Goal: Find specific page/section: Find specific page/section

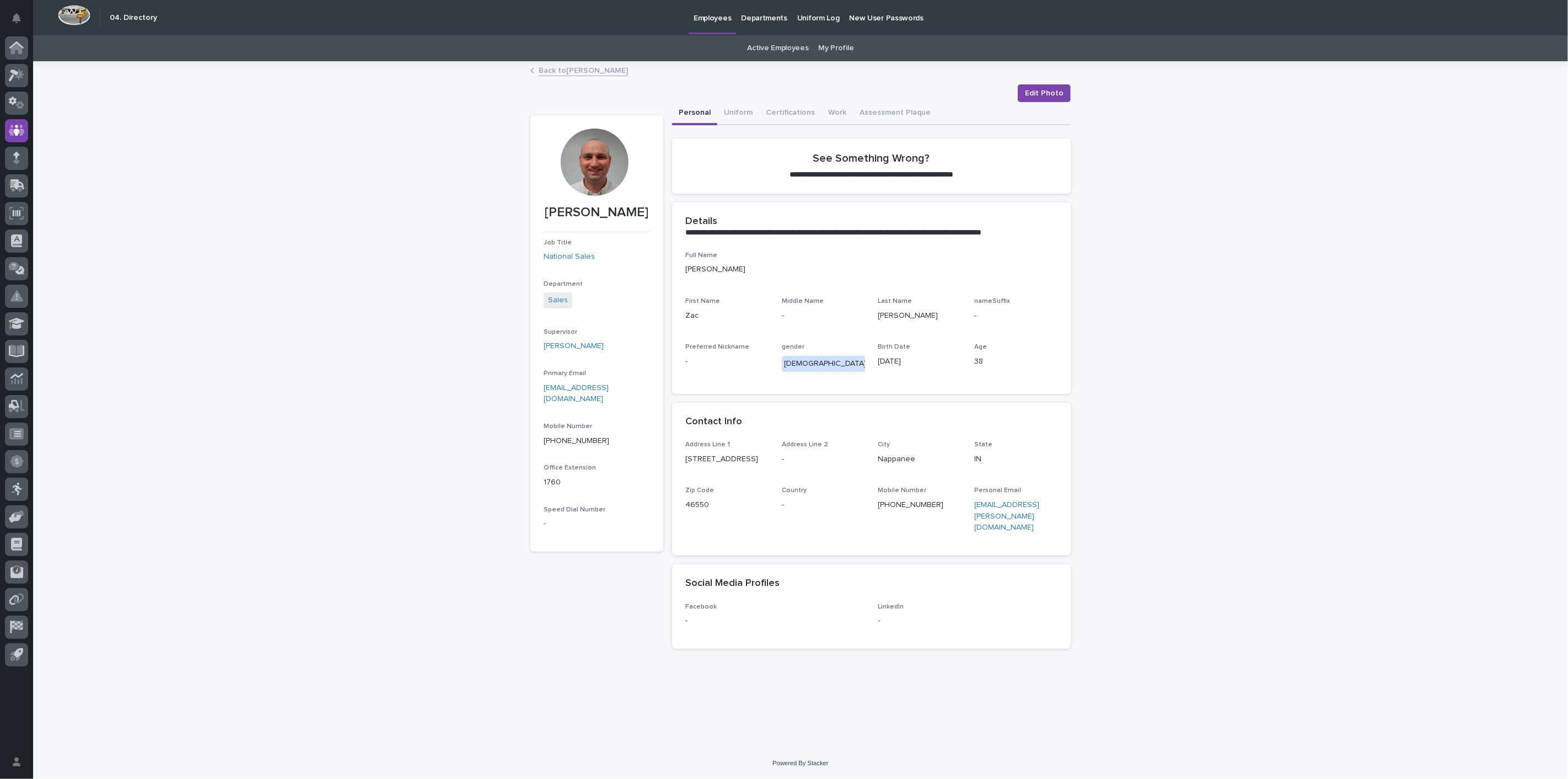
click at [591, 75] on link "Back to [PERSON_NAME]" at bounding box center [583, 69] width 89 height 12
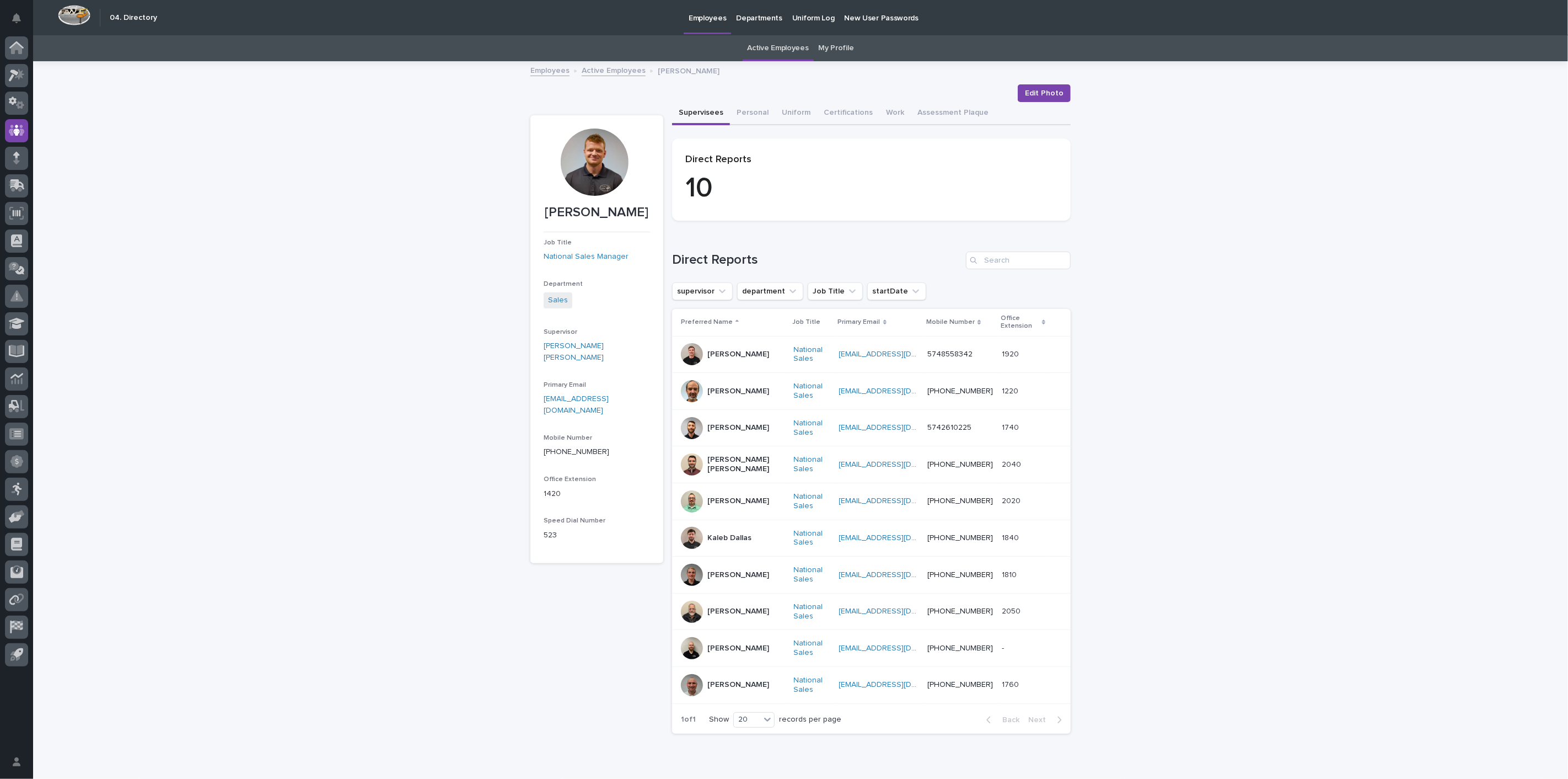
click at [546, 73] on link "Employees" at bounding box center [550, 69] width 39 height 12
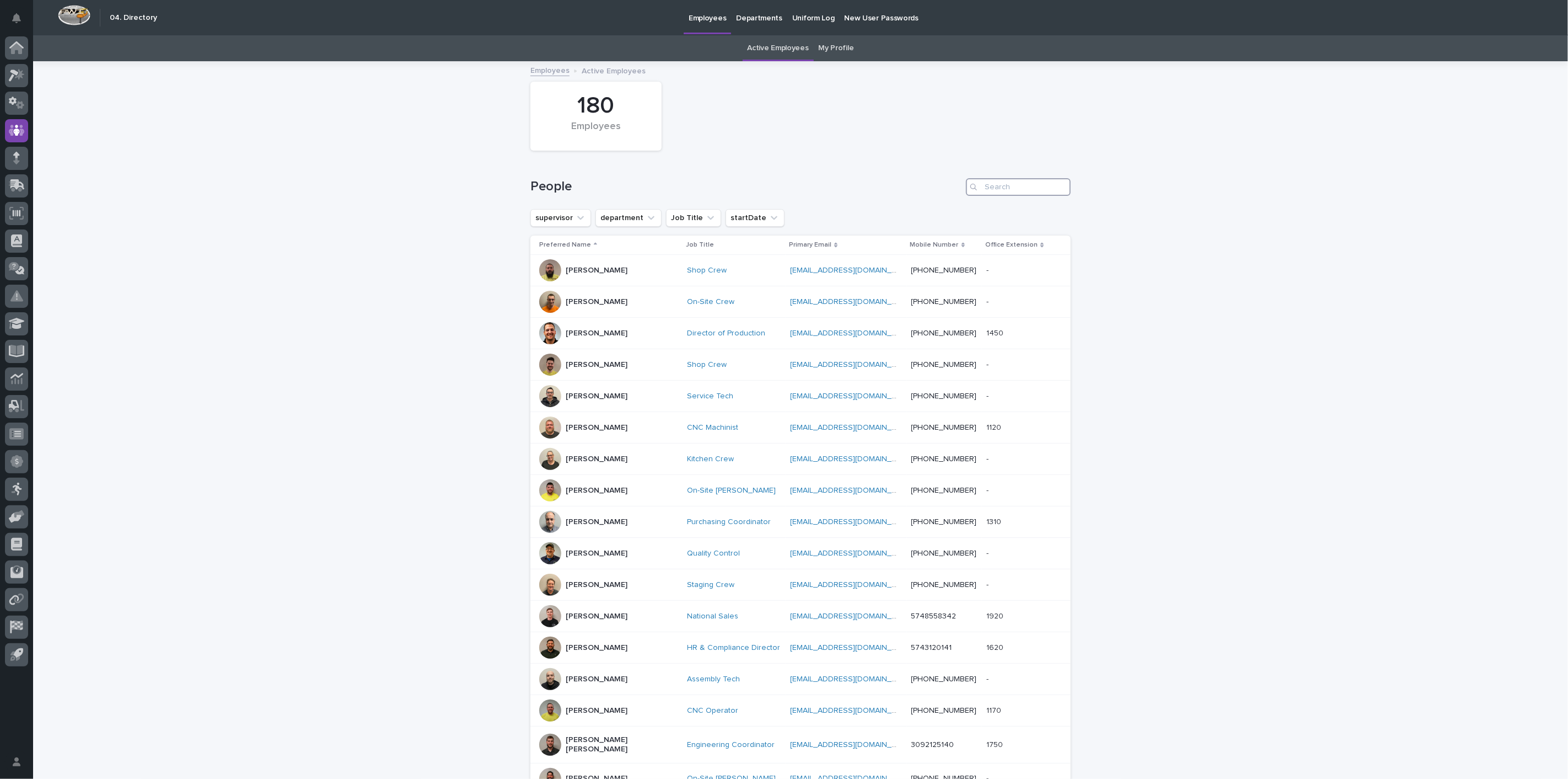
click at [984, 186] on input "Search" at bounding box center [1019, 187] width 105 height 18
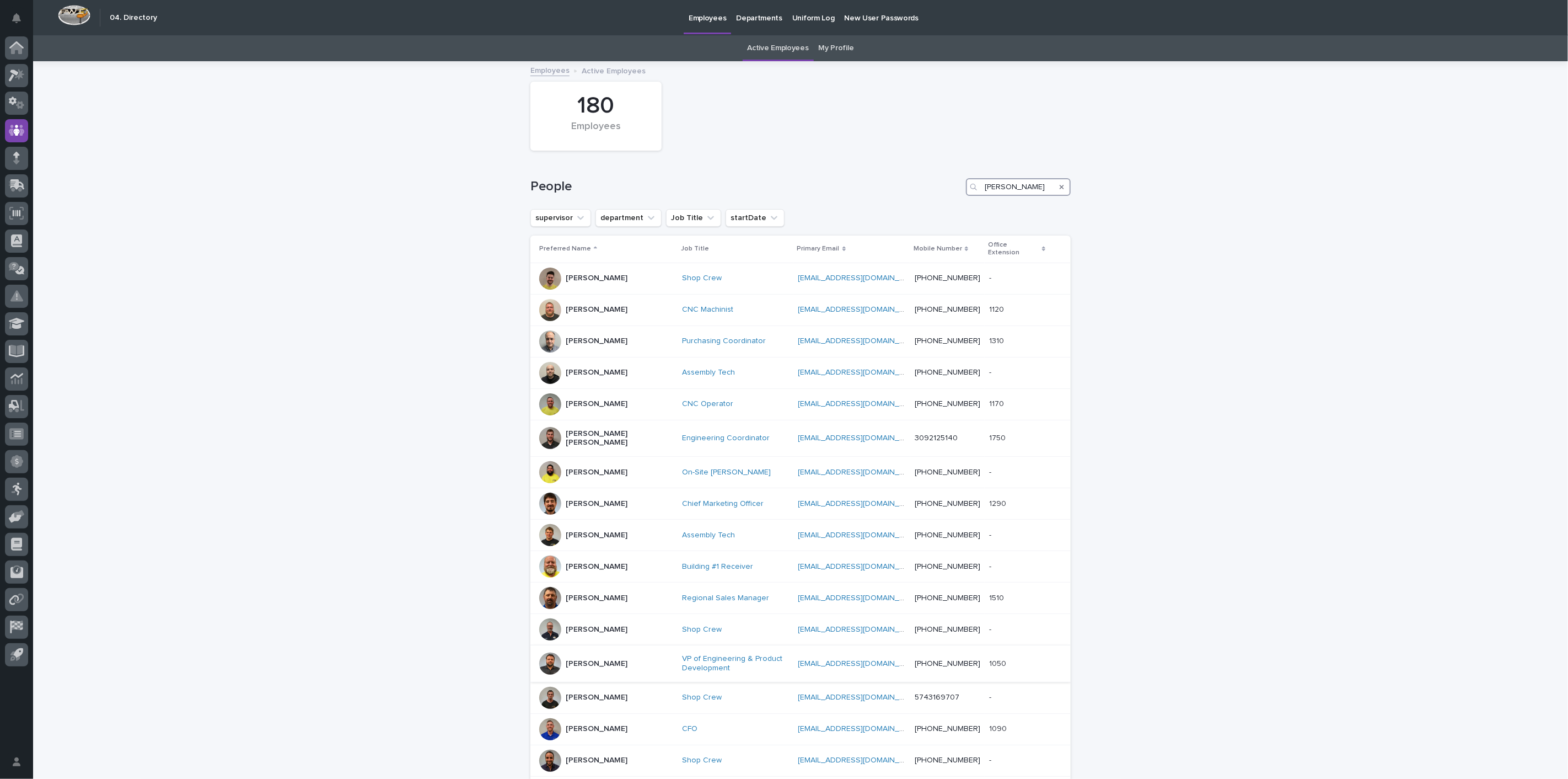
type input "[PERSON_NAME]"
click at [594, 660] on p "[PERSON_NAME]" at bounding box center [596, 664] width 61 height 10
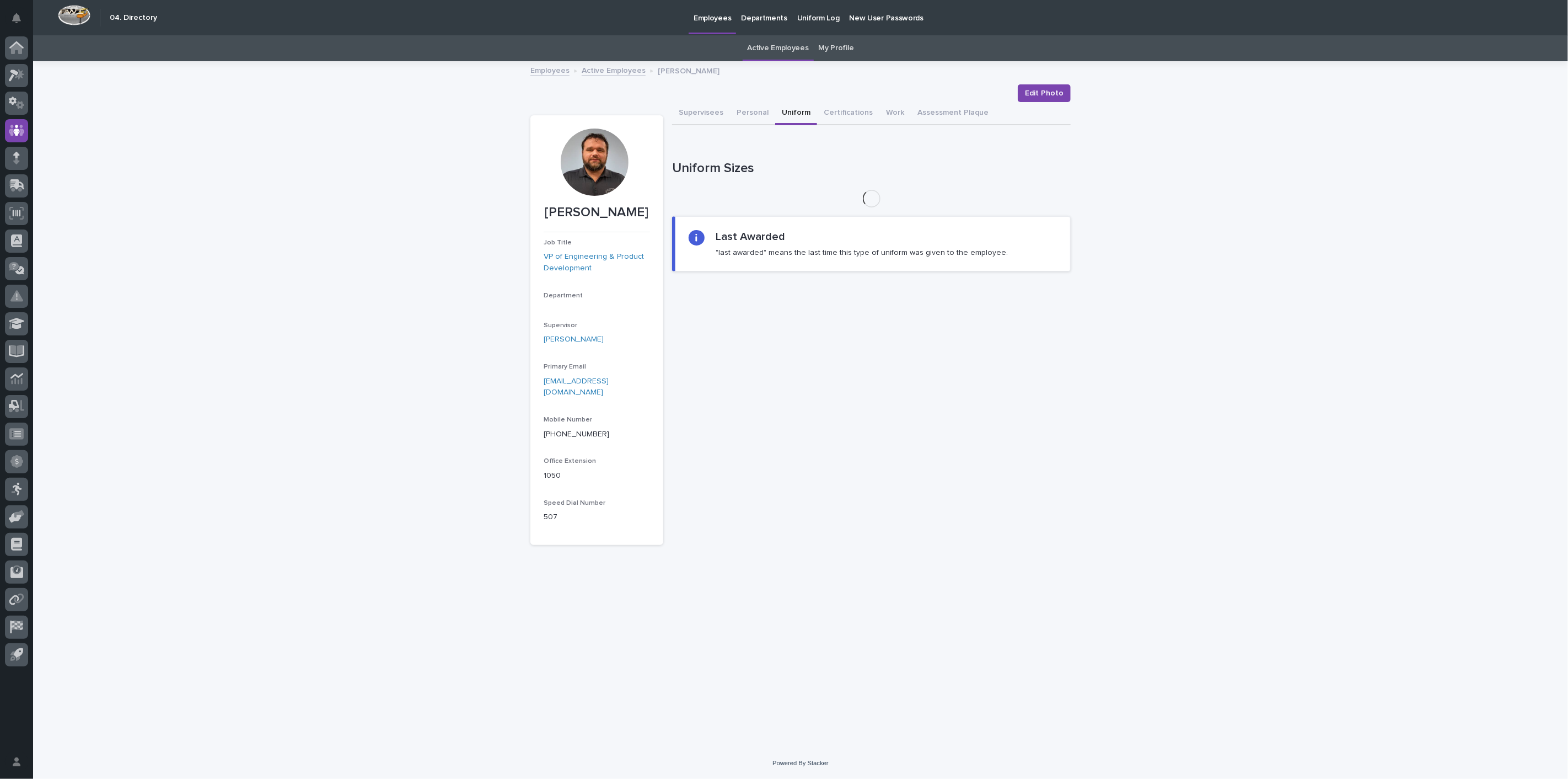
click at [793, 107] on button "Uniform" at bounding box center [796, 114] width 42 height 23
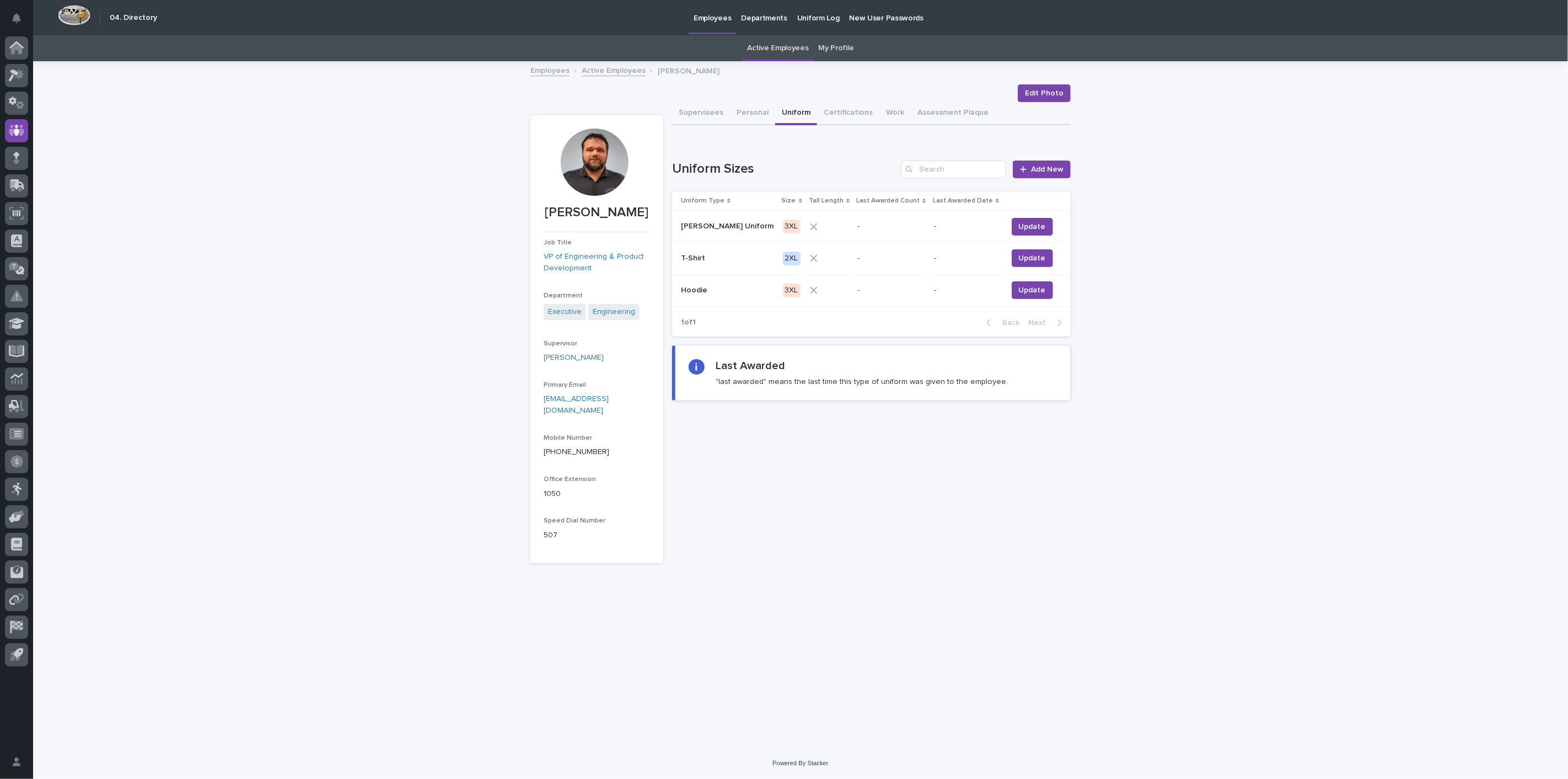
click at [559, 70] on link "Employees" at bounding box center [550, 69] width 39 height 12
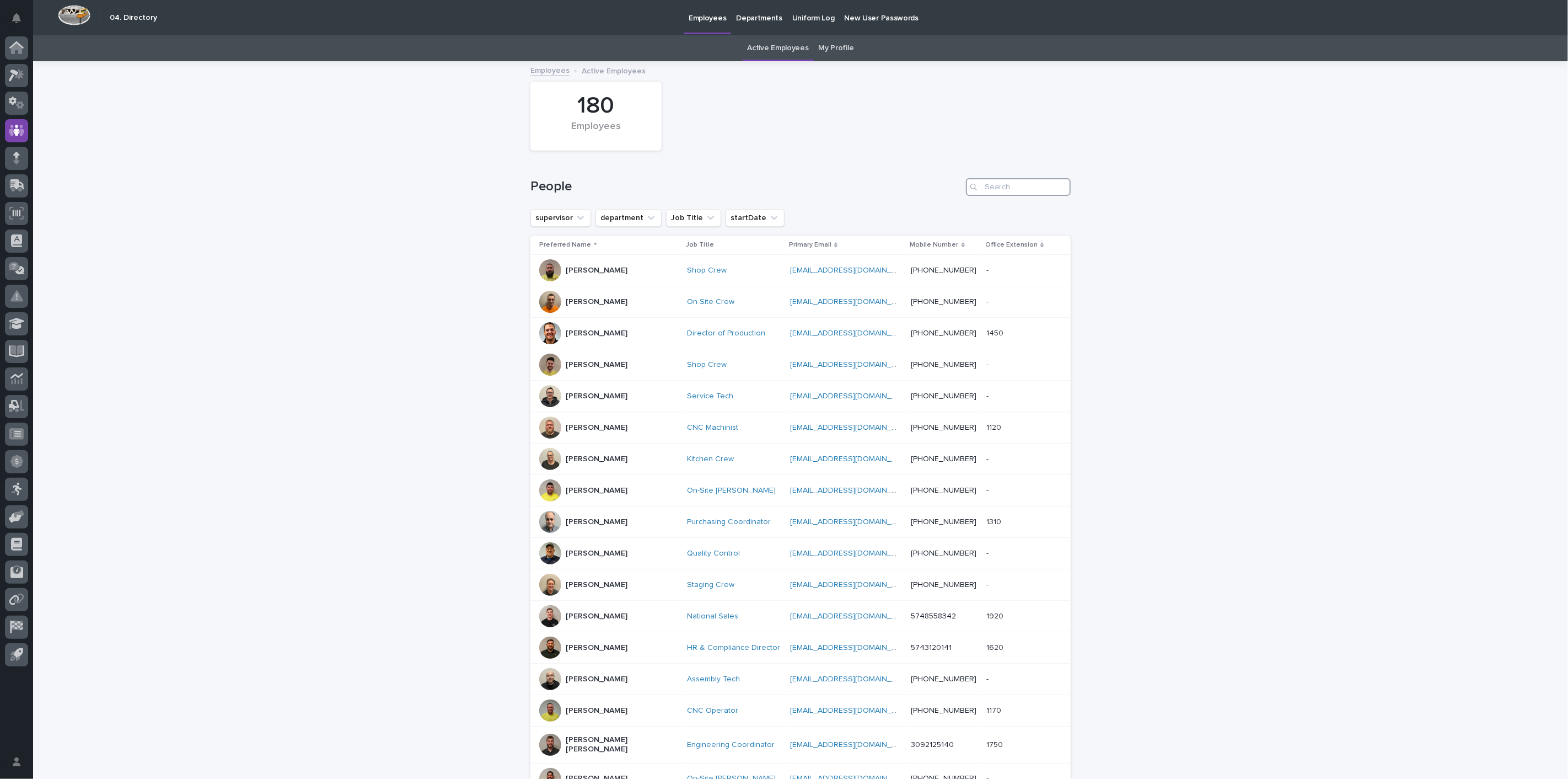
click at [994, 183] on input "Search" at bounding box center [1019, 187] width 105 height 18
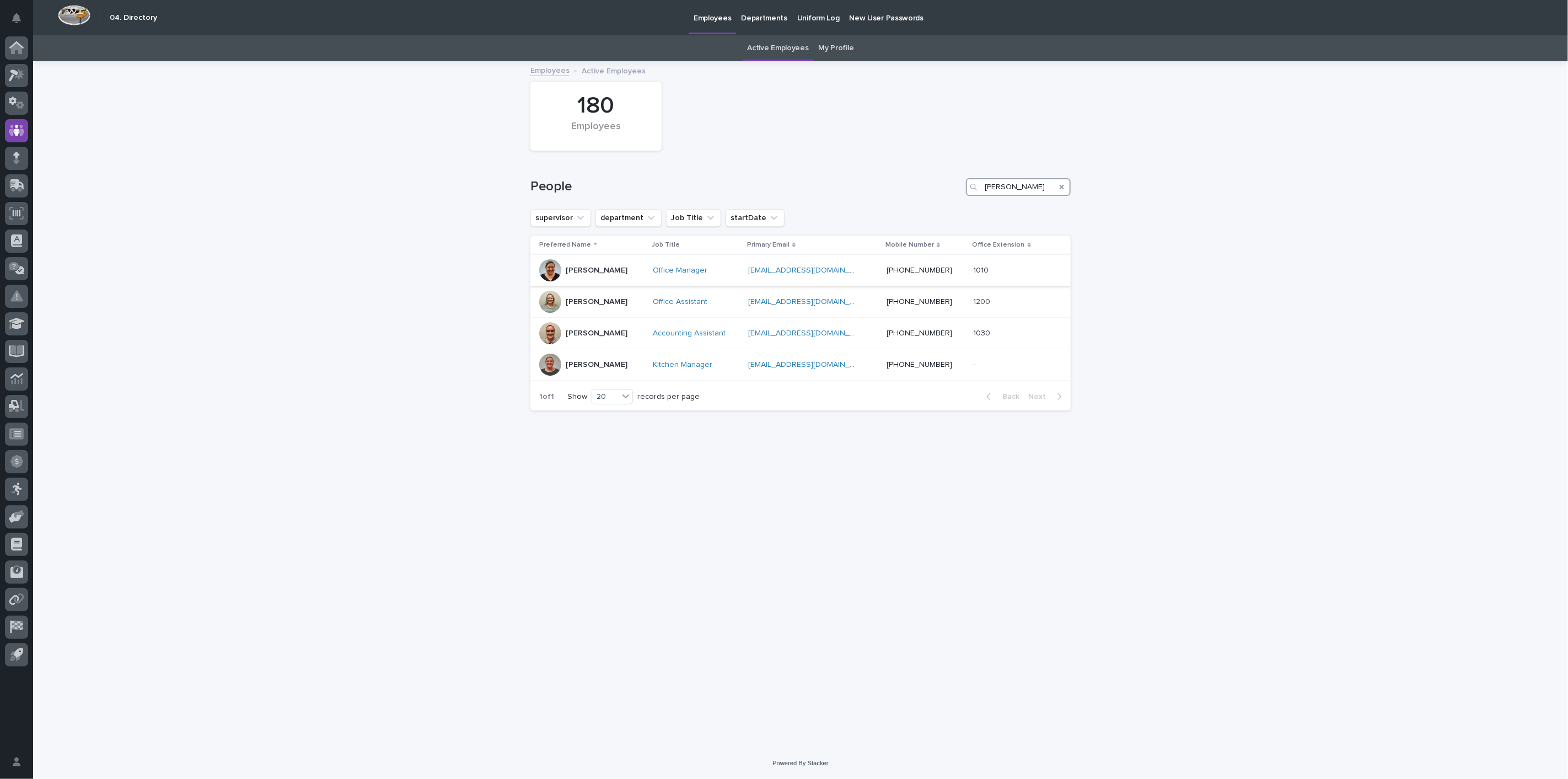
type input "[PERSON_NAME]"
click at [580, 269] on p "[PERSON_NAME]" at bounding box center [596, 271] width 61 height 10
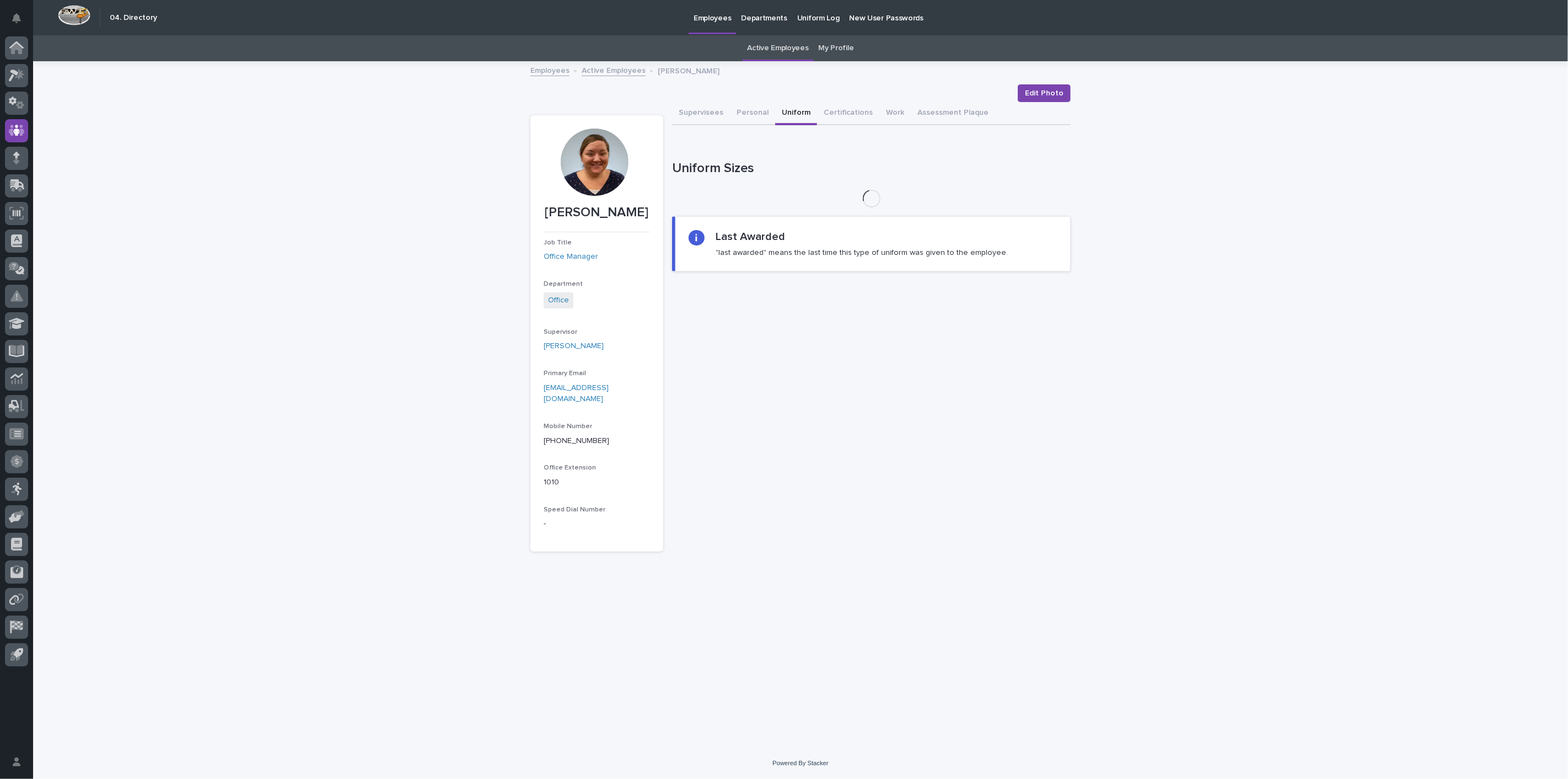
click at [778, 112] on button "Uniform" at bounding box center [796, 114] width 42 height 23
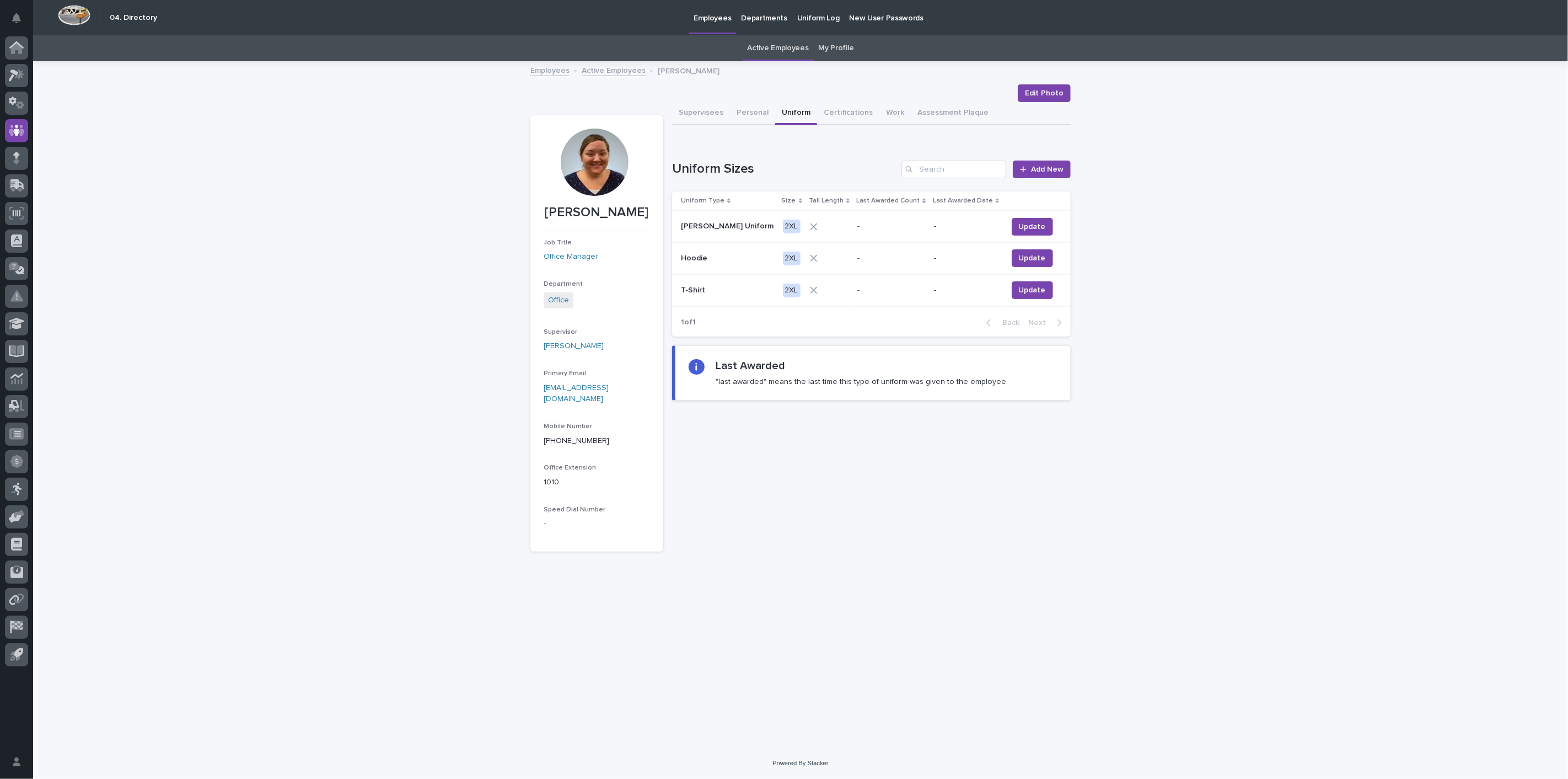
click at [603, 73] on link "Active Employees" at bounding box center [614, 69] width 64 height 12
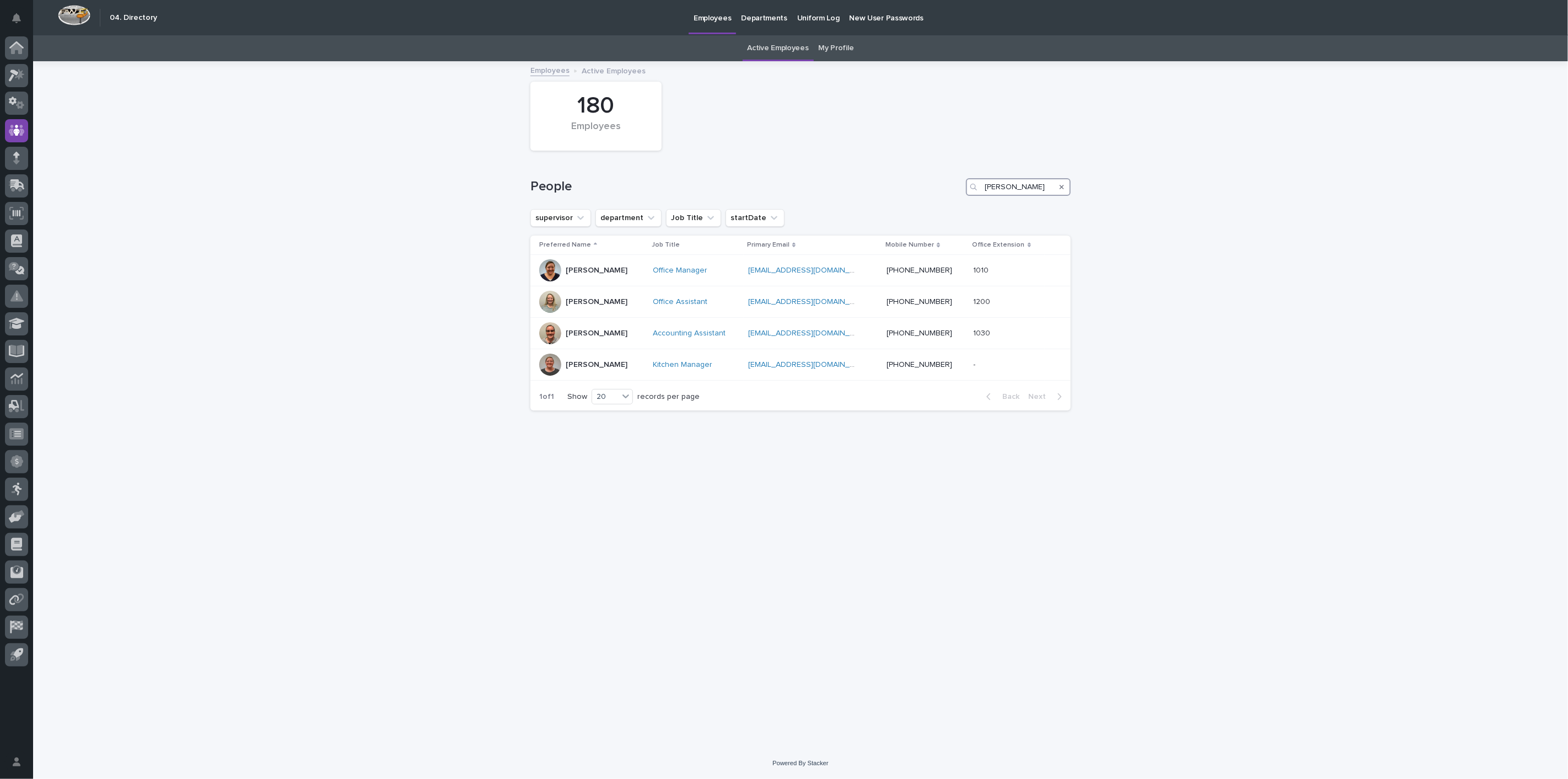
drag, startPoint x: 1029, startPoint y: 189, endPoint x: 832, endPoint y: 170, distance: 197.9
click at [835, 170] on div "People [PERSON_NAME]" at bounding box center [800, 182] width 540 height 53
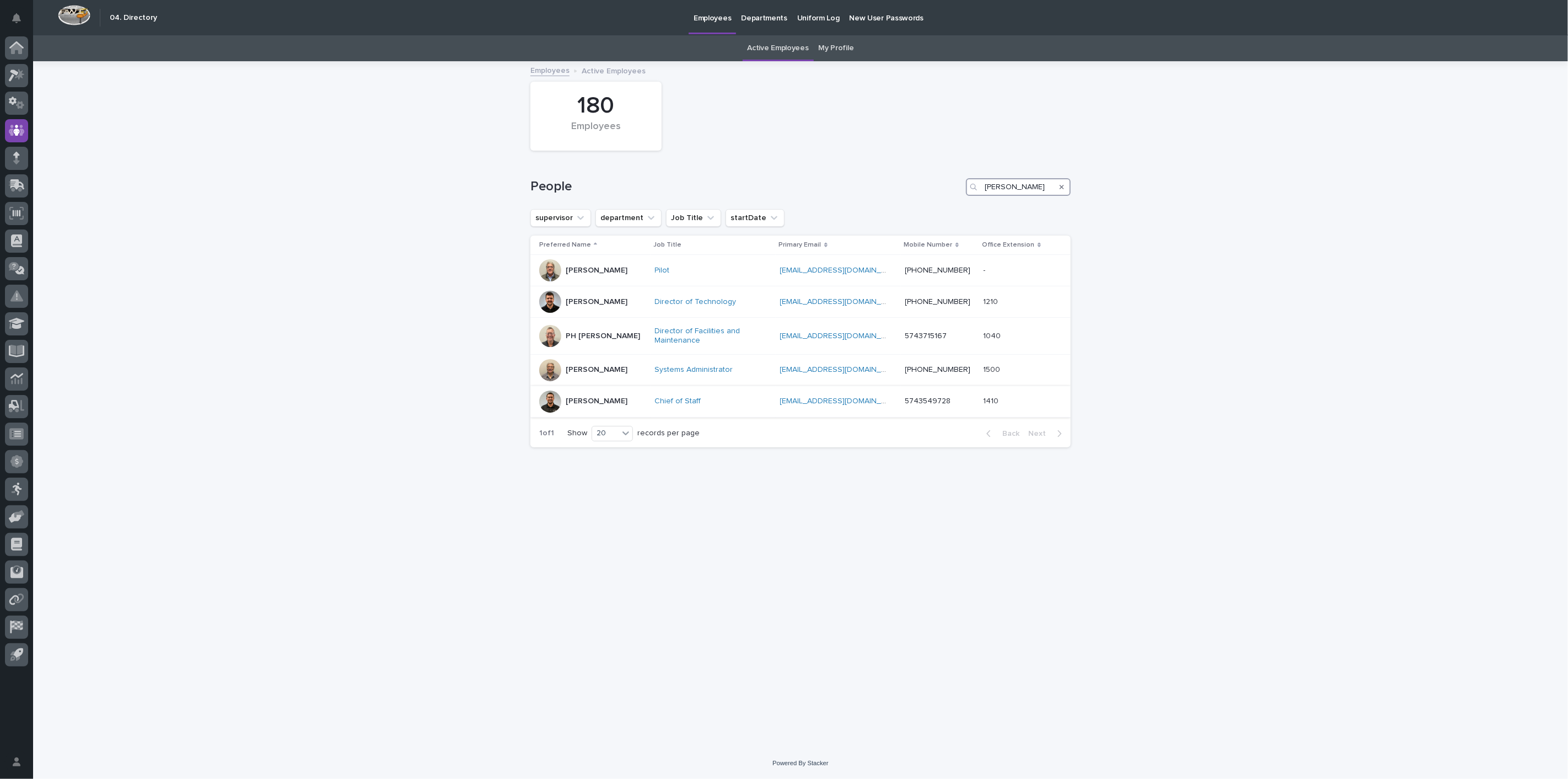
type input "[PERSON_NAME]"
click at [591, 406] on div "[PERSON_NAME]" at bounding box center [596, 402] width 61 height 18
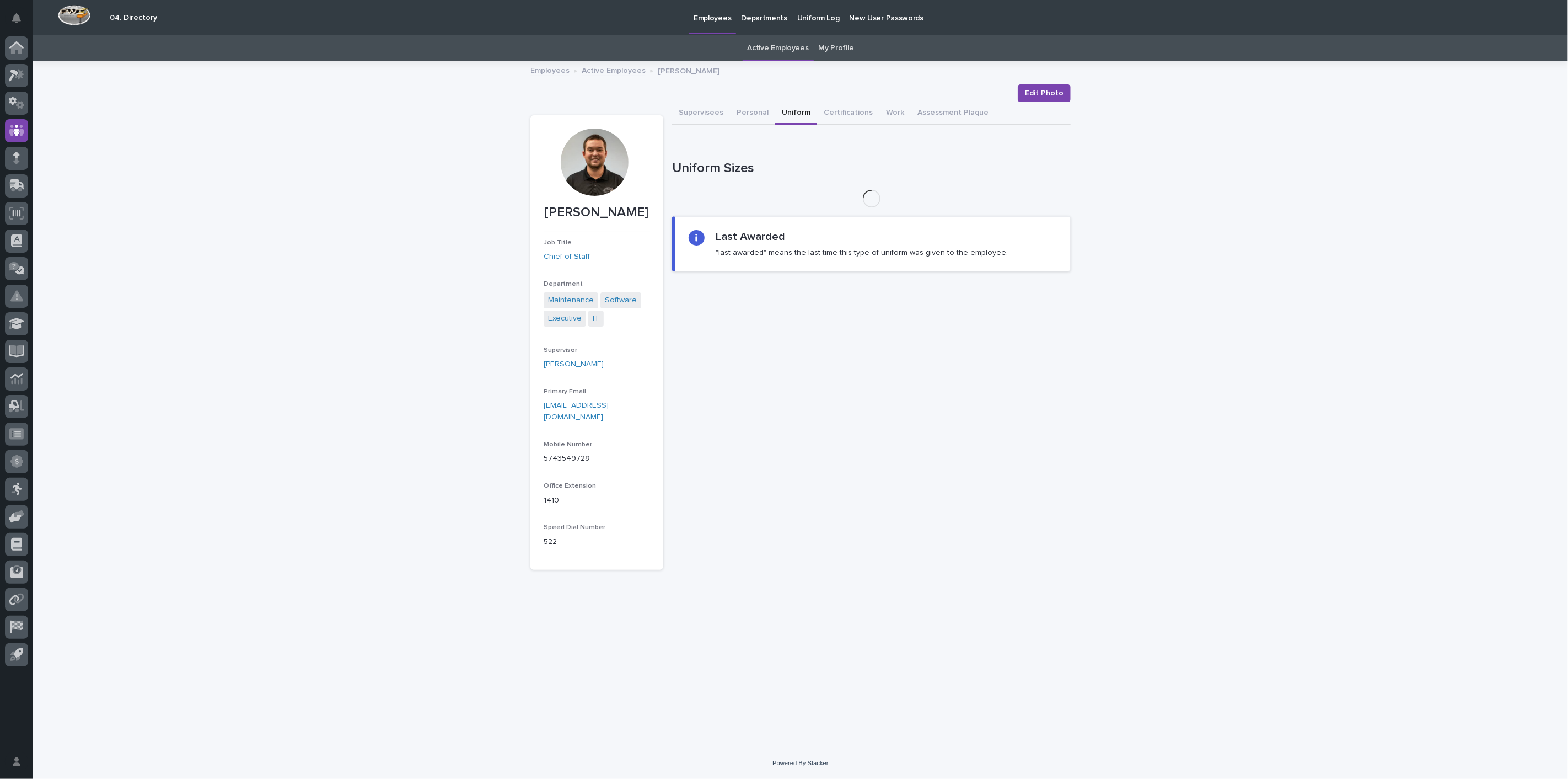
click at [796, 111] on button "Uniform" at bounding box center [796, 114] width 42 height 23
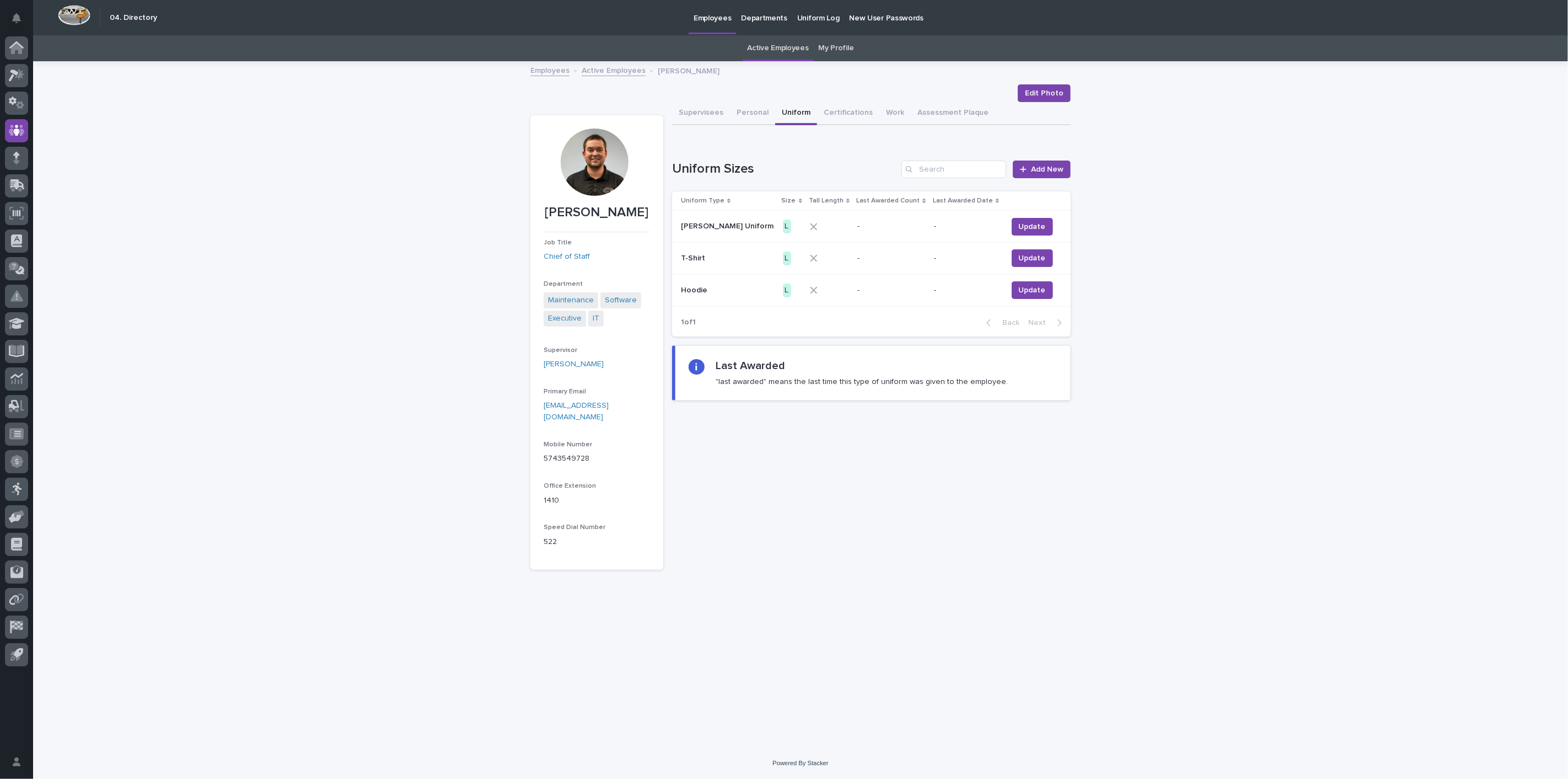
click at [595, 70] on link "Active Employees" at bounding box center [614, 69] width 64 height 12
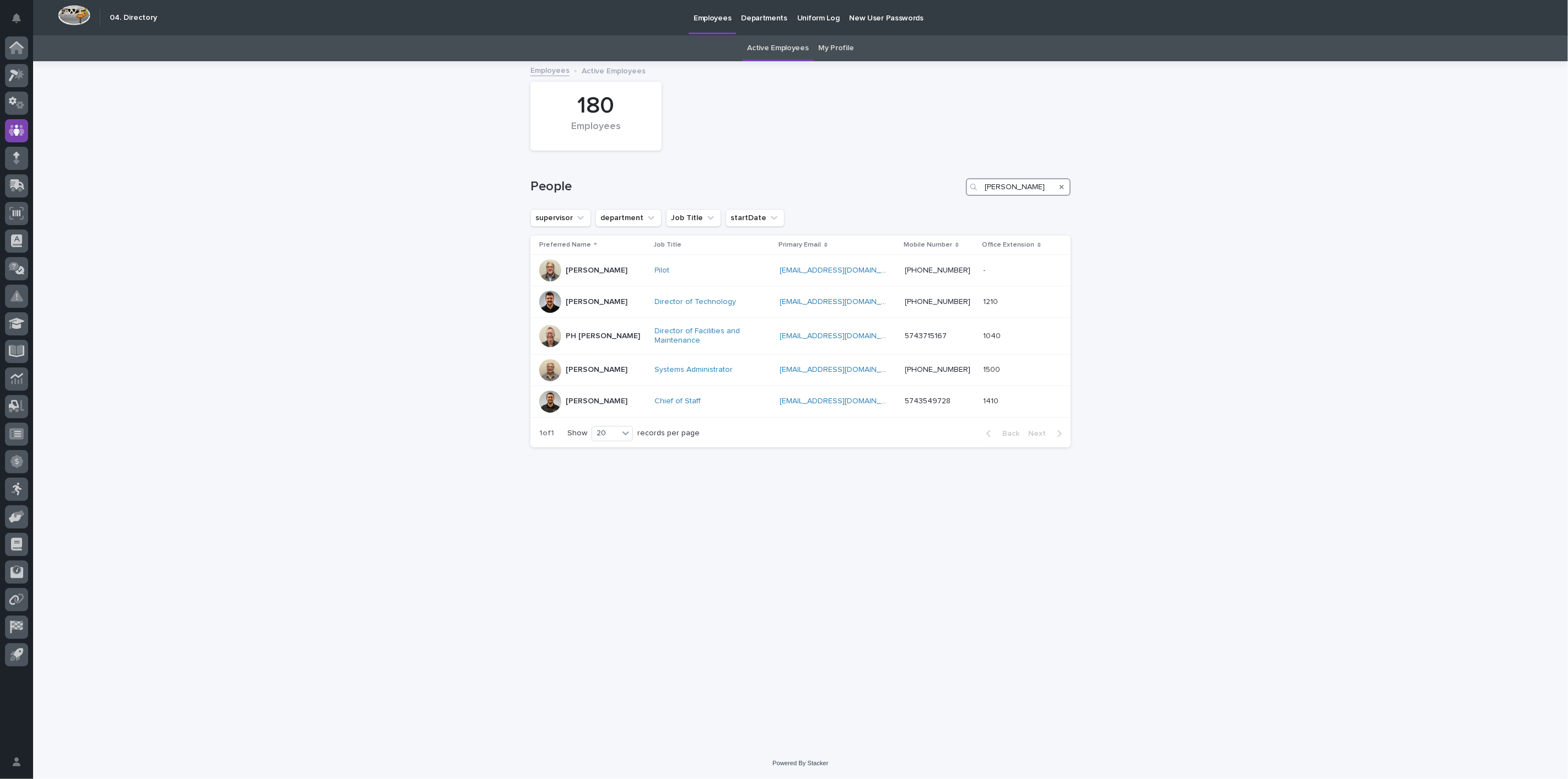
drag, startPoint x: 1019, startPoint y: 190, endPoint x: 814, endPoint y: 183, distance: 205.1
click at [817, 183] on div "People [PERSON_NAME]" at bounding box center [800, 187] width 540 height 18
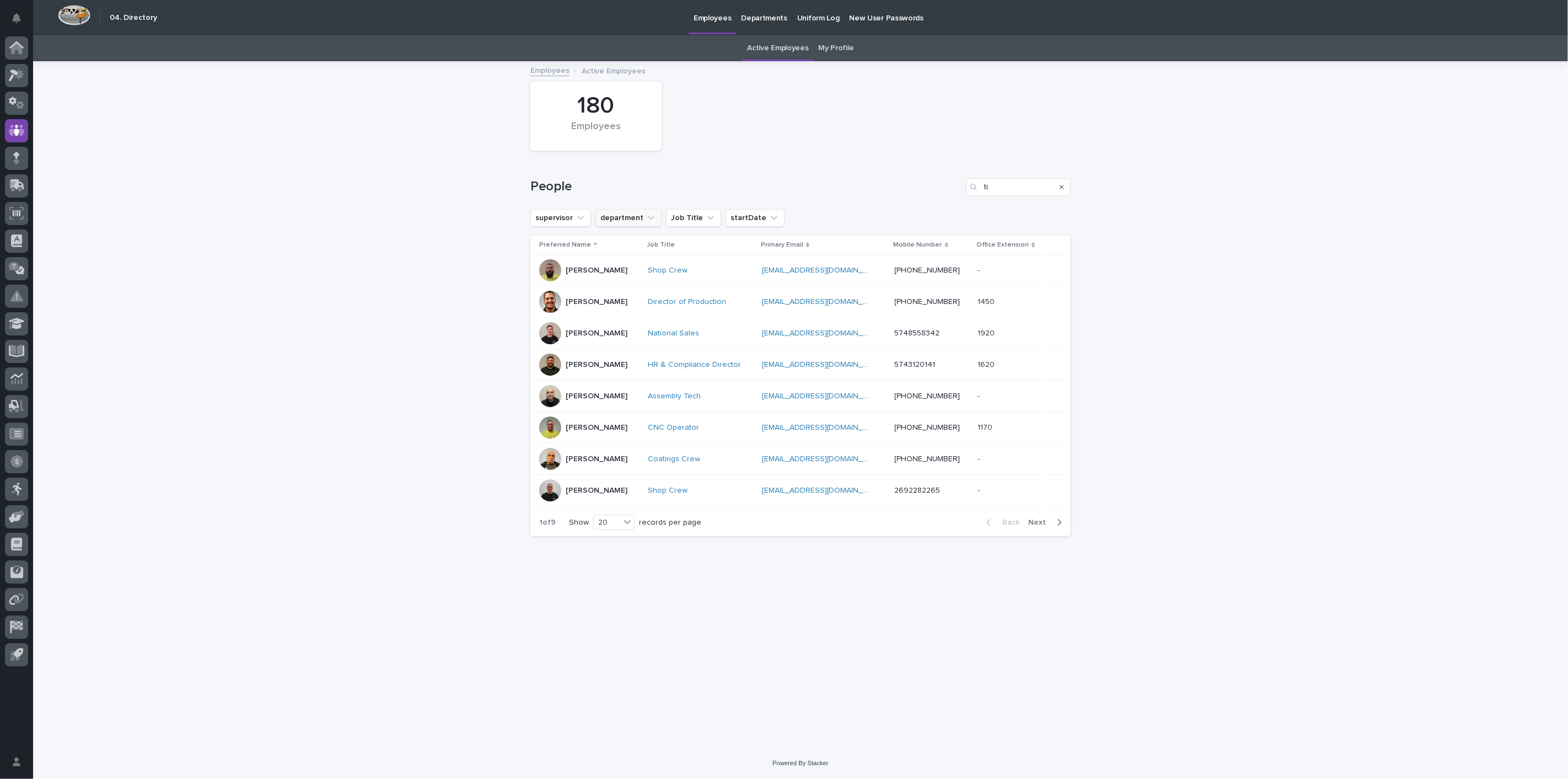
click at [646, 211] on button "department" at bounding box center [628, 218] width 66 height 18
click at [630, 371] on div "Coatings & Assembly Customer Support Engineering Executive HR Installation IT M…" at bounding box center [671, 339] width 144 height 119
click at [616, 372] on p "Office" at bounding box center [665, 372] width 119 height 8
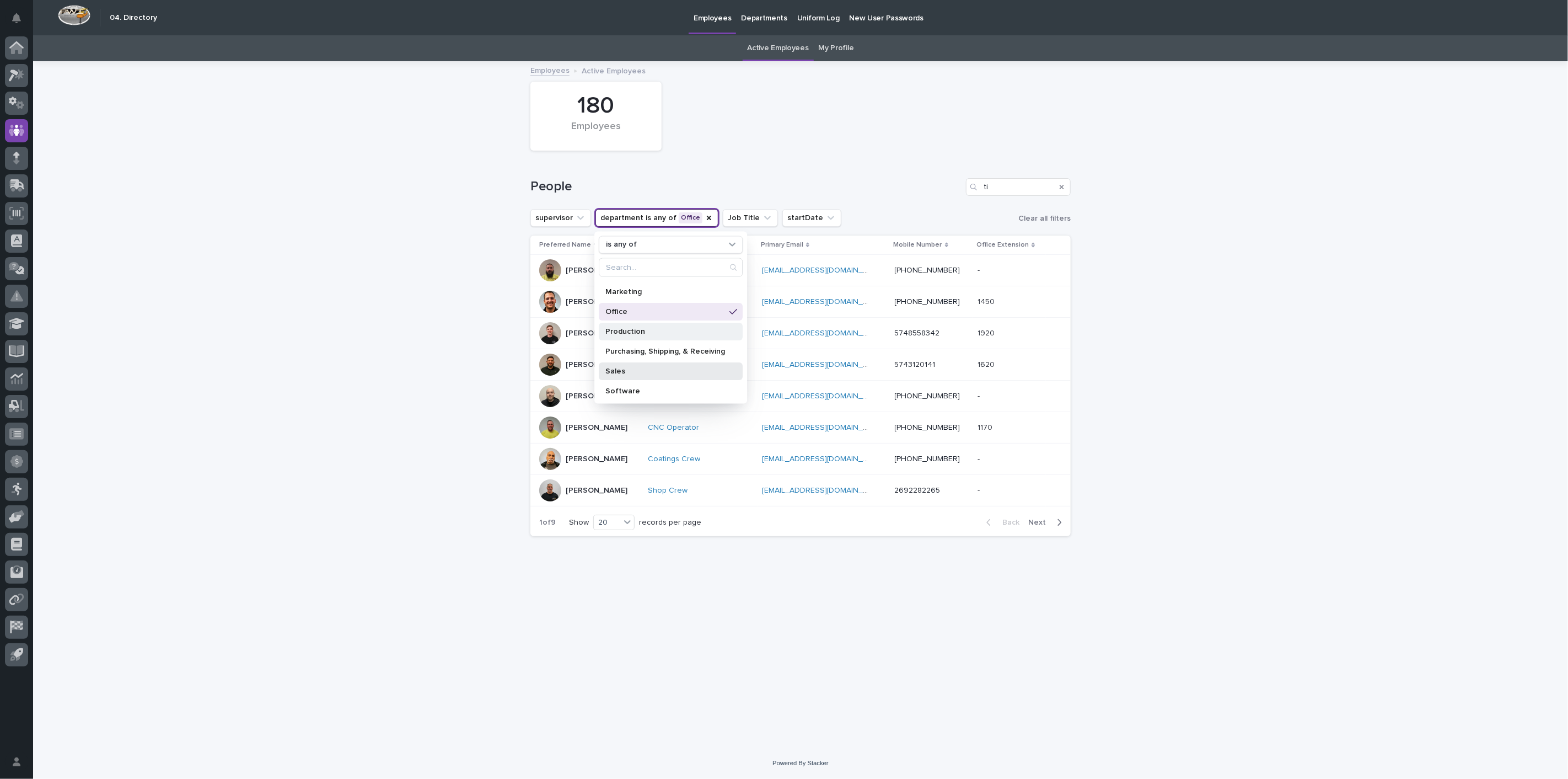
click at [616, 372] on p "Sales" at bounding box center [665, 370] width 119 height 8
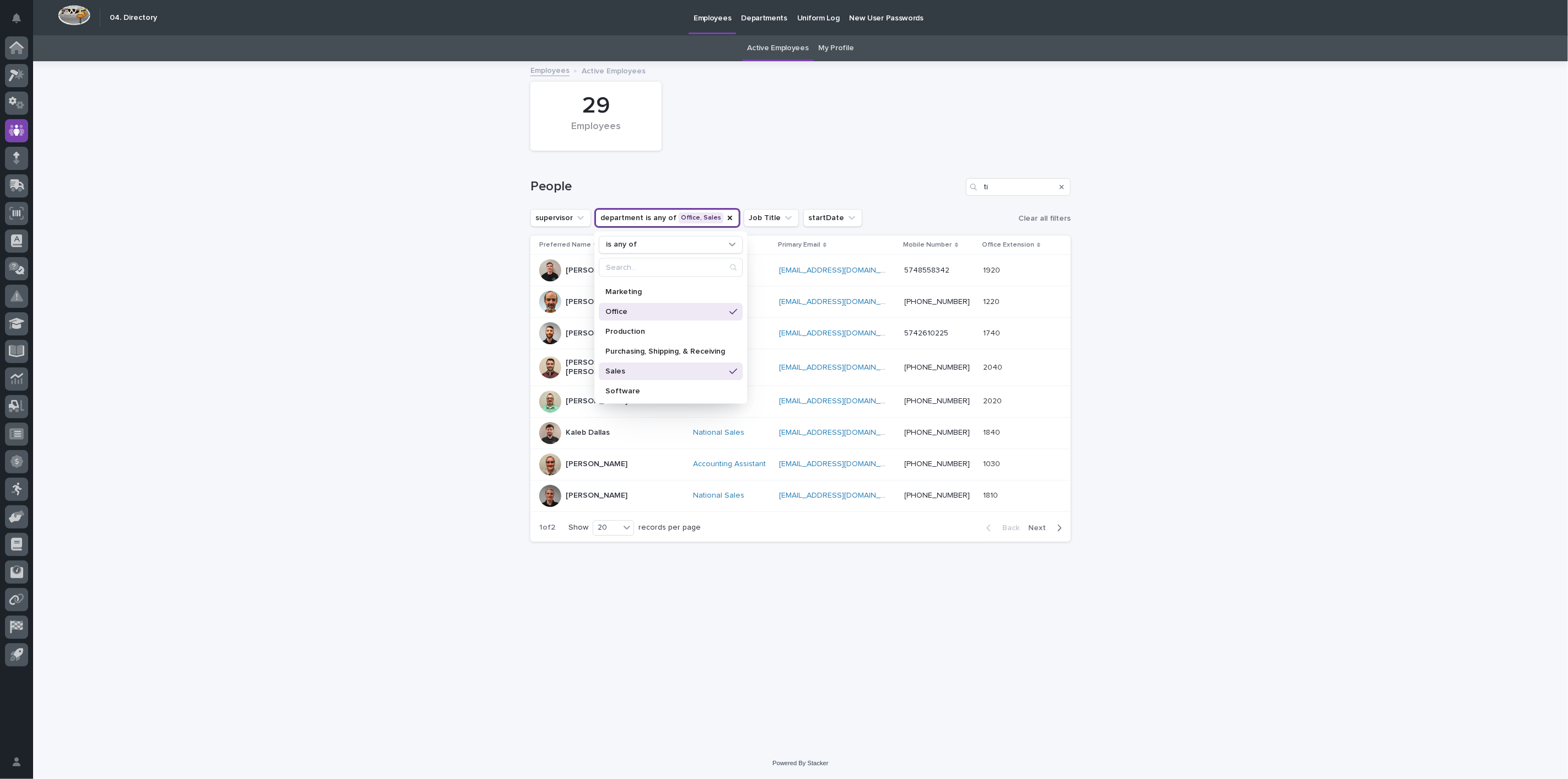
click at [385, 382] on div "Loading... Saving… Loading... Saving… 29 Employees People ti supervisor departm…" at bounding box center [800, 405] width 1535 height 686
click at [1021, 191] on input "ti" at bounding box center [1019, 187] width 105 height 18
type input "t"
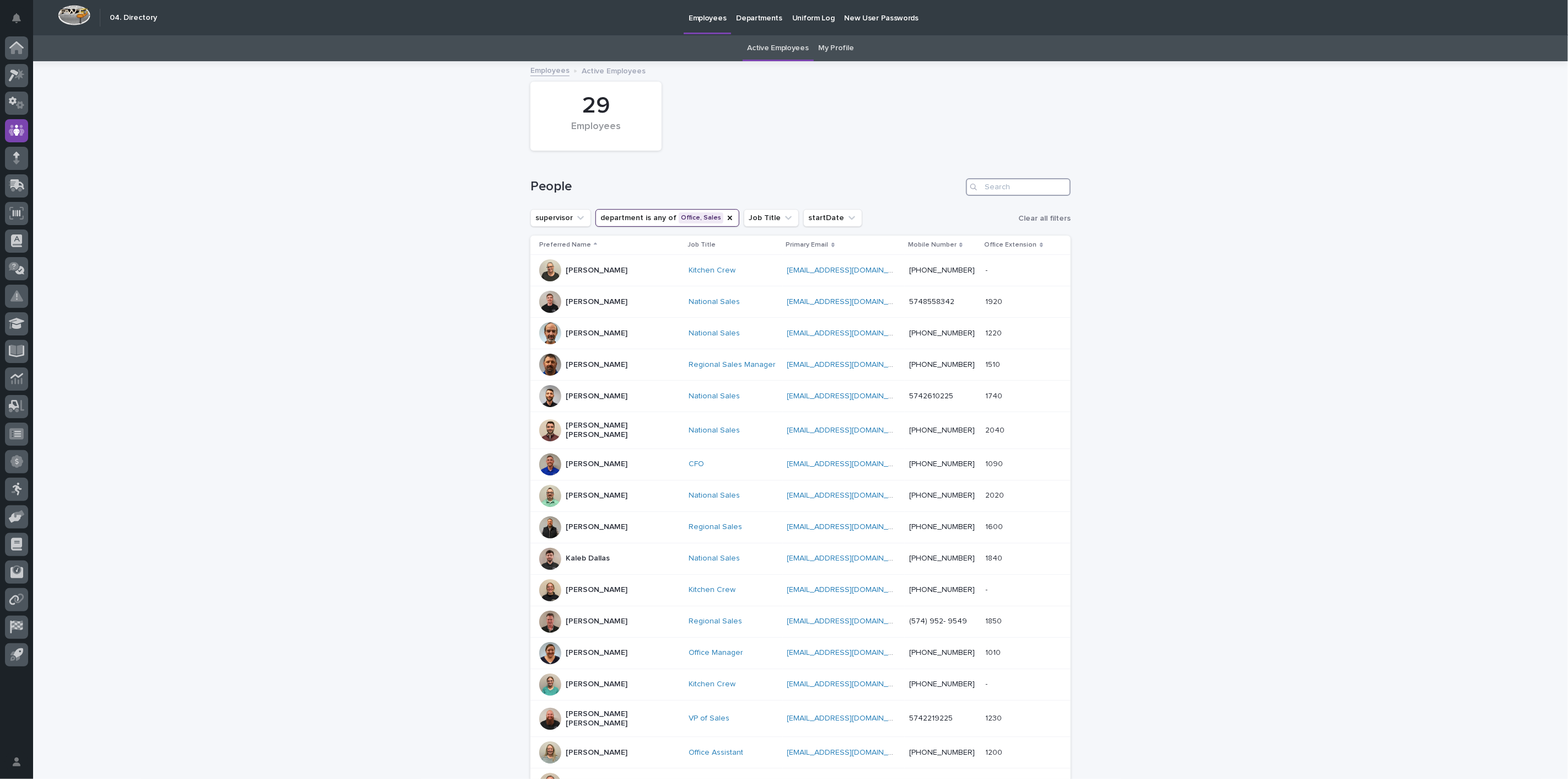
scroll to position [227, 0]
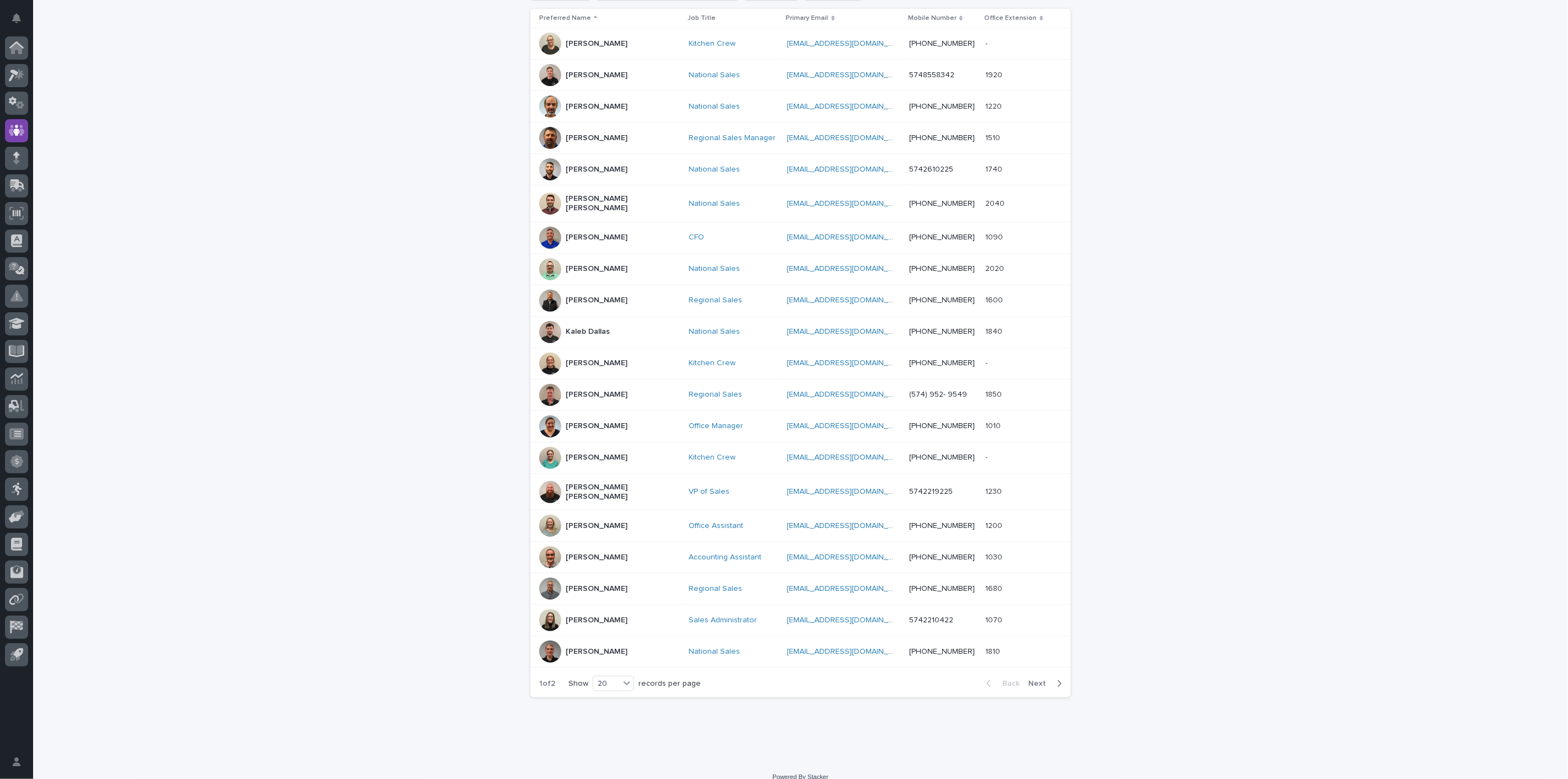
click at [1058, 680] on icon "button" at bounding box center [1060, 683] width 4 height 6
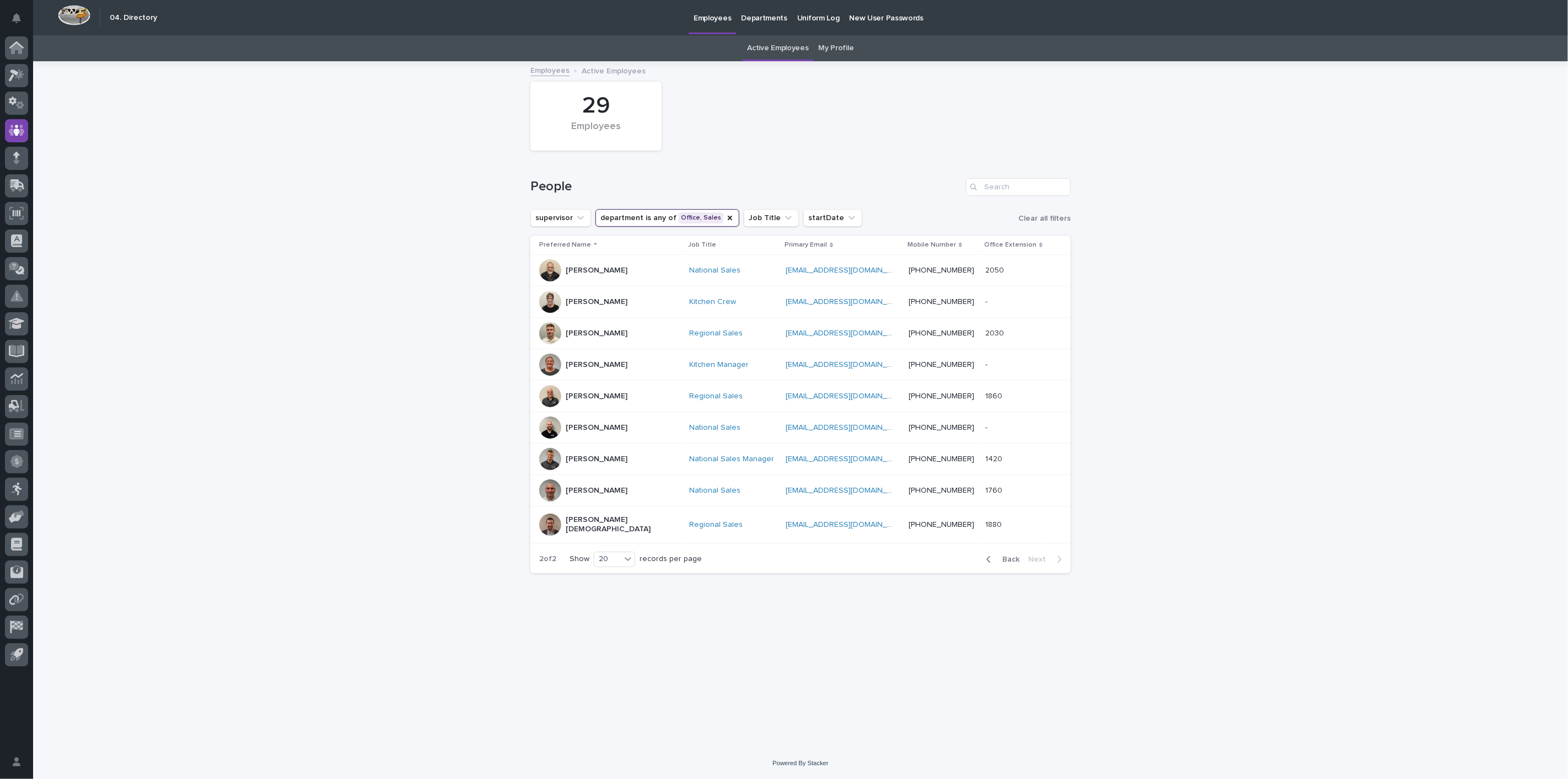
click at [570, 392] on p "[PERSON_NAME]" at bounding box center [596, 396] width 61 height 10
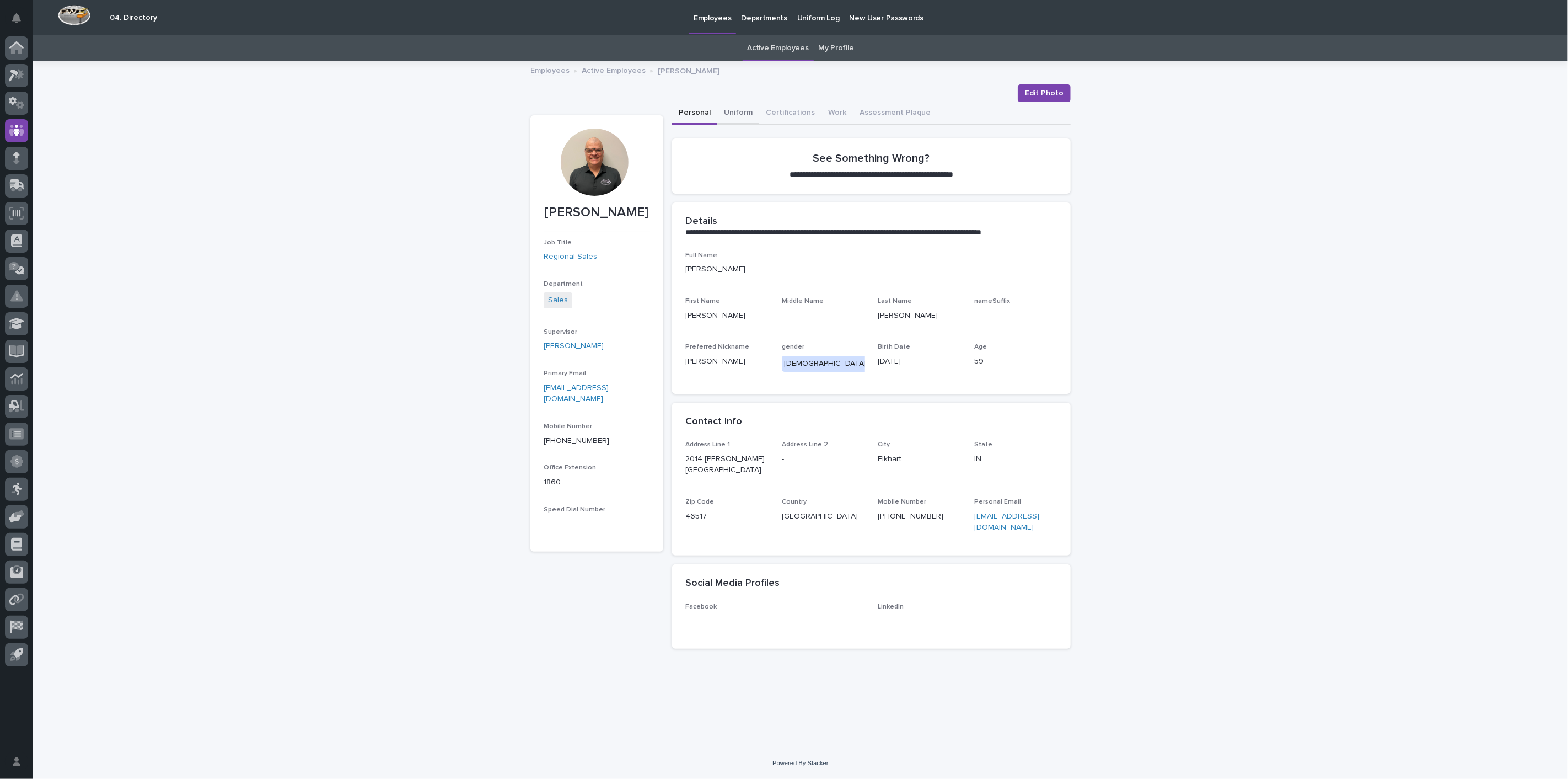
click at [735, 114] on button "Uniform" at bounding box center [738, 114] width 42 height 23
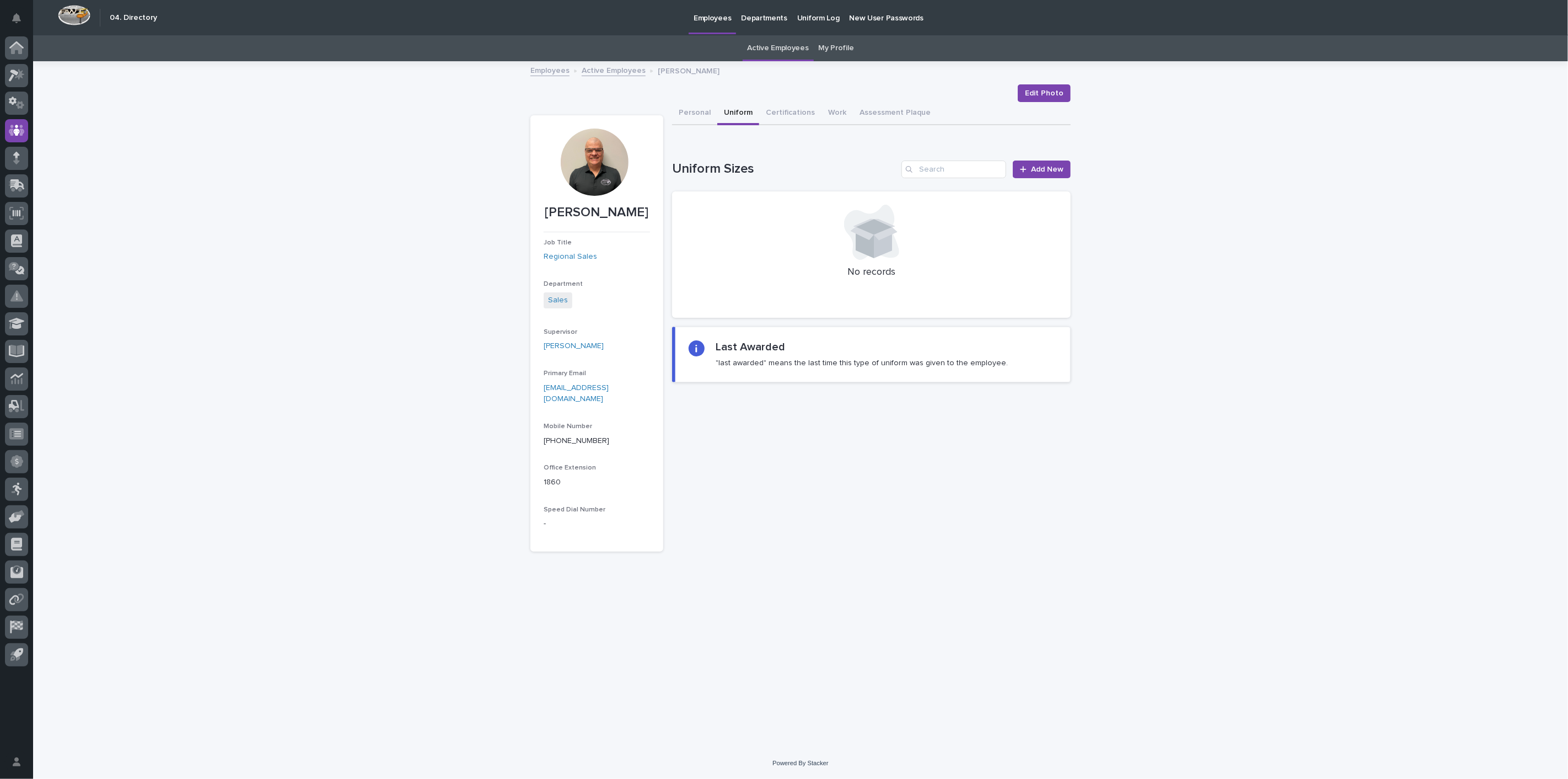
click at [618, 74] on link "Active Employees" at bounding box center [614, 69] width 64 height 12
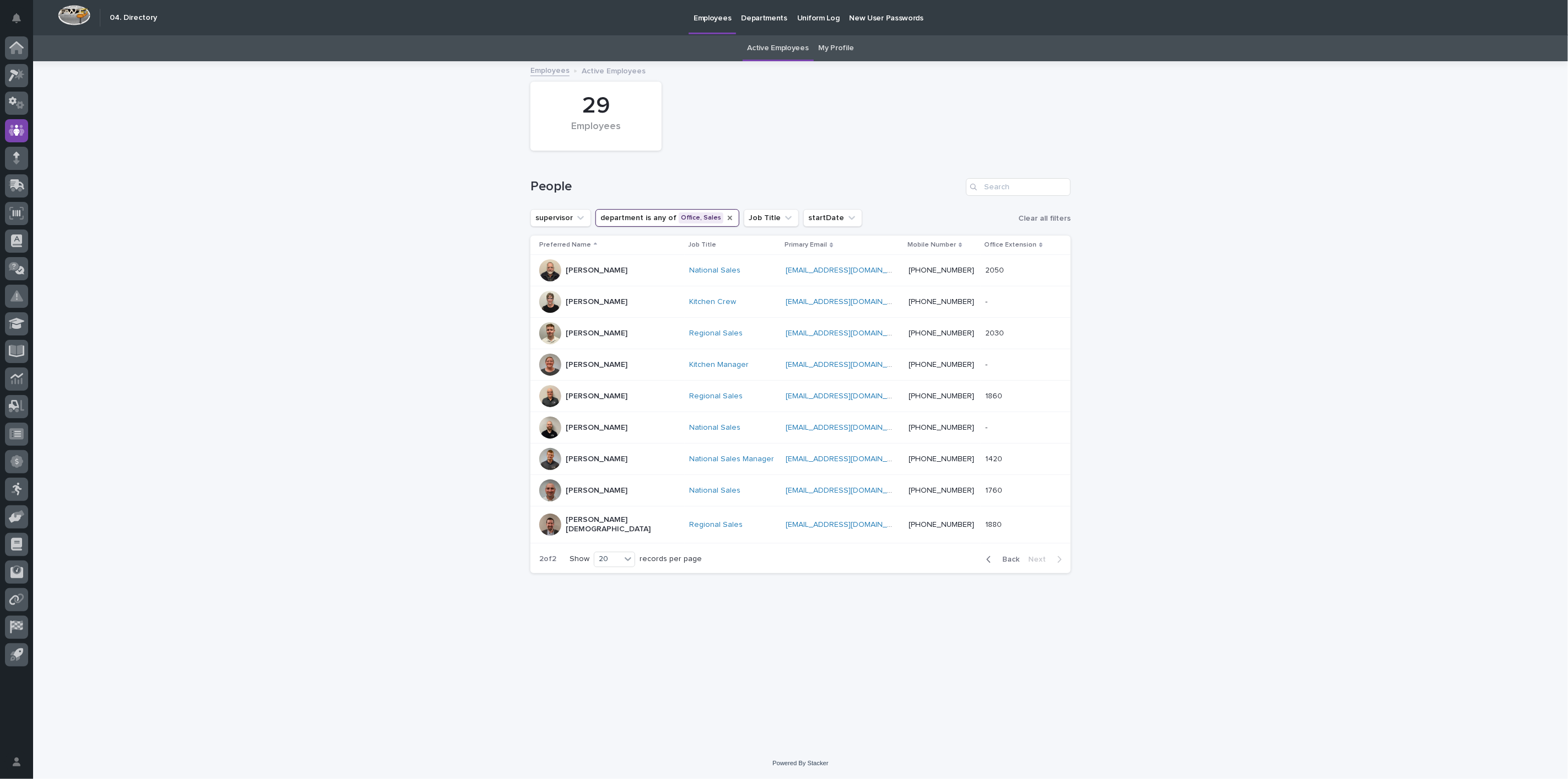
click at [725, 220] on icon "department" at bounding box center [730, 218] width 9 height 9
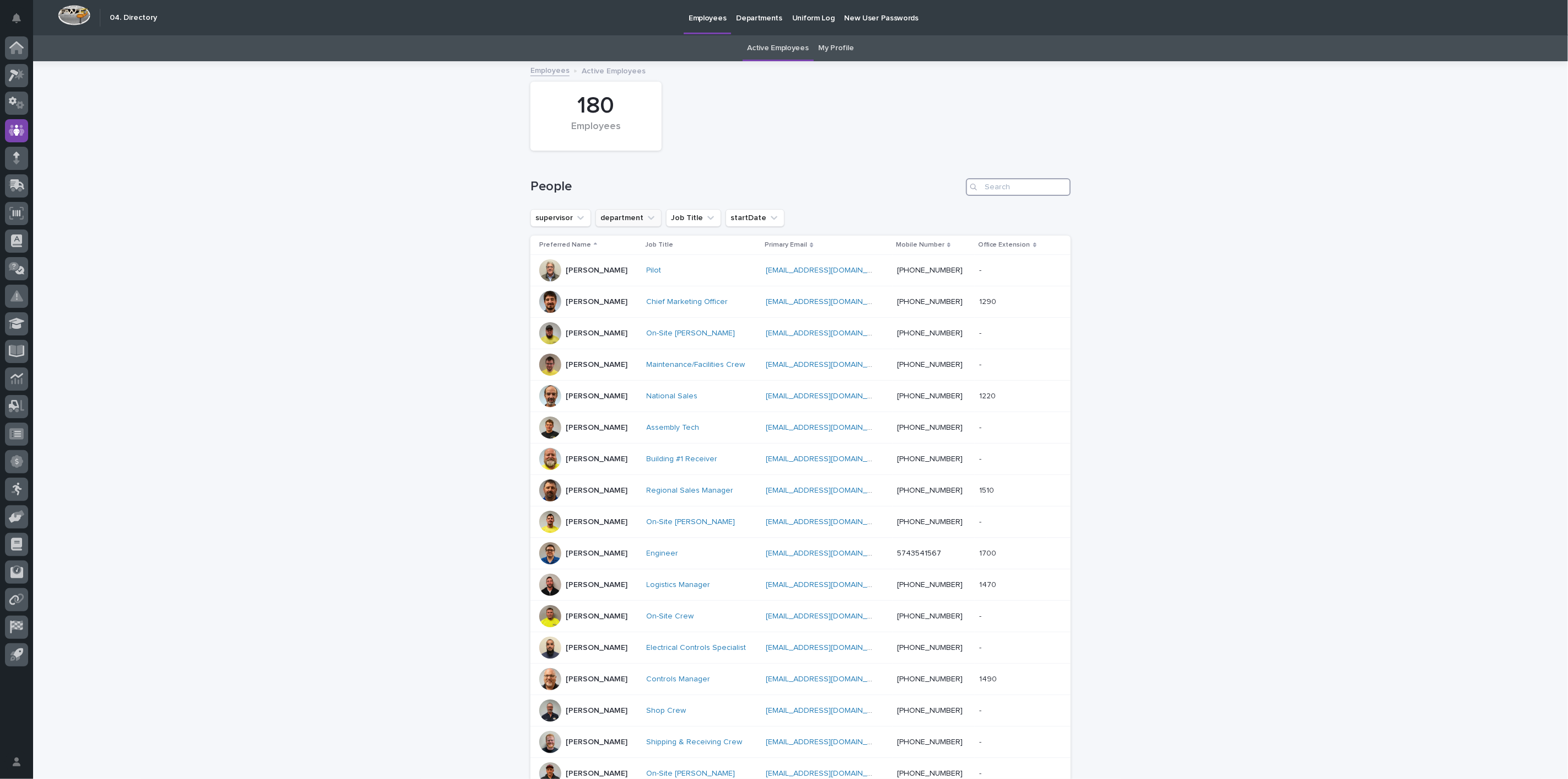
click at [998, 188] on input "Search" at bounding box center [1019, 187] width 105 height 18
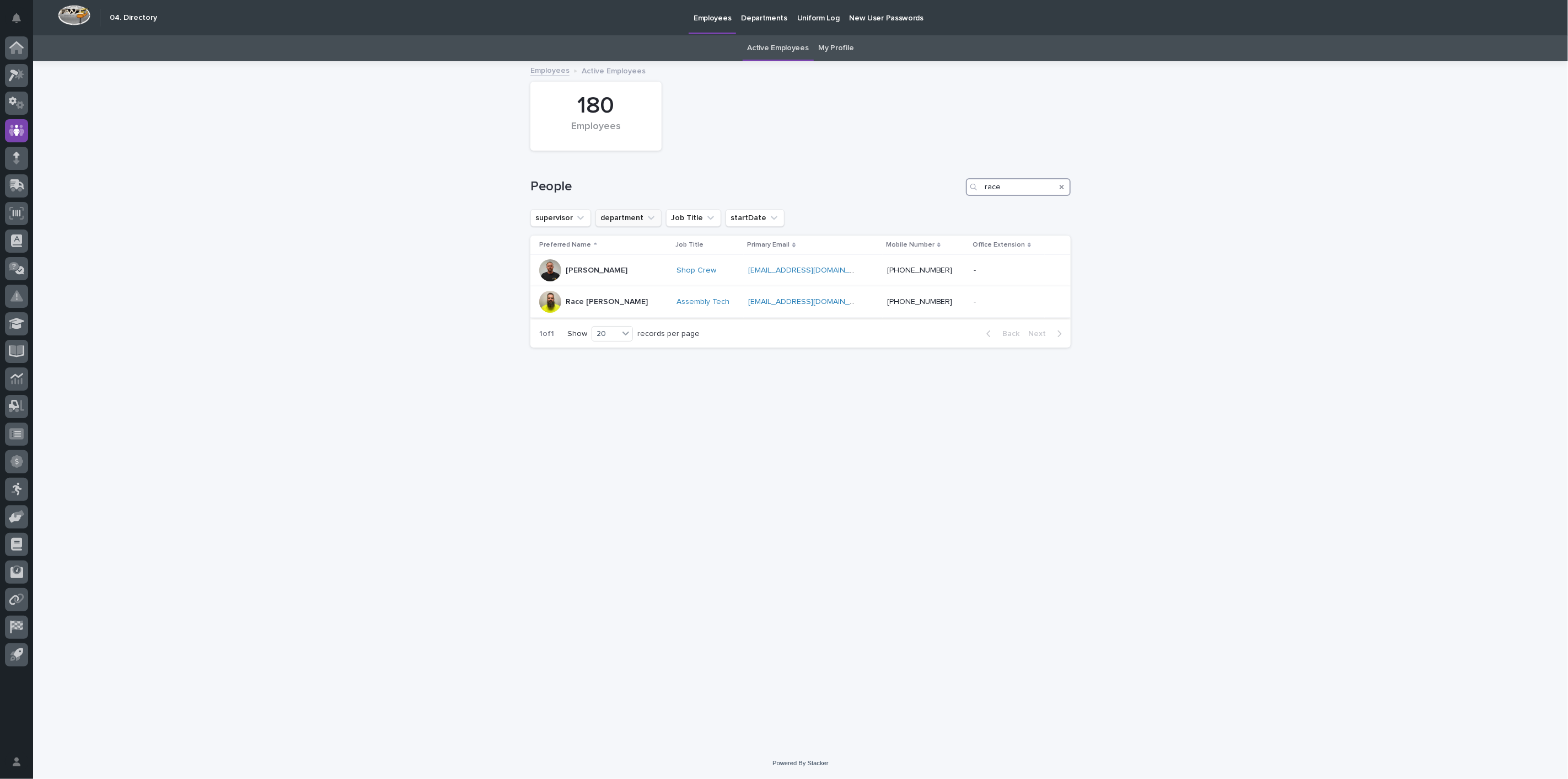
type input "race"
click at [573, 300] on p "Race [PERSON_NAME]" at bounding box center [607, 302] width 82 height 10
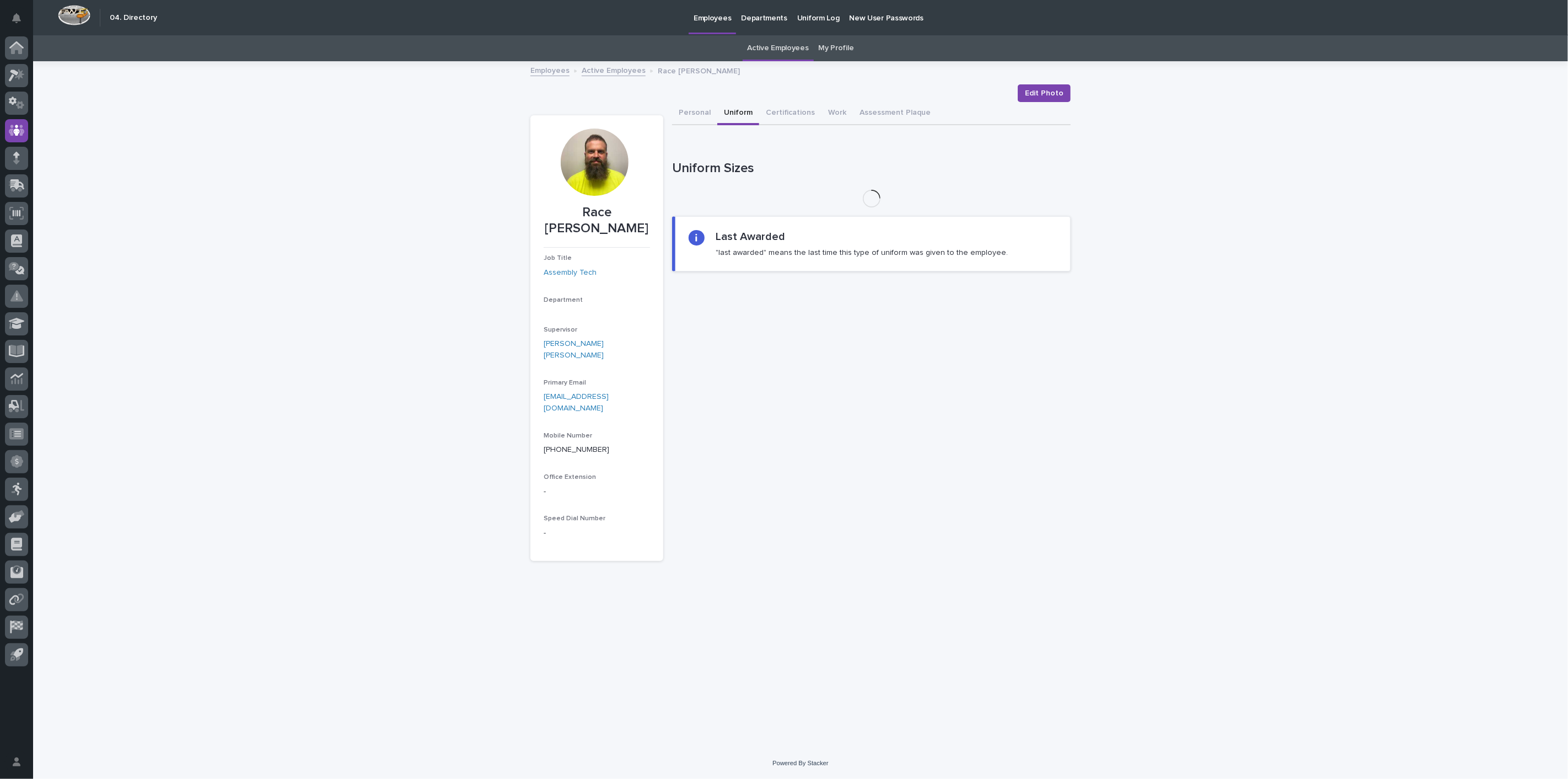
click at [740, 115] on button "Uniform" at bounding box center [738, 114] width 42 height 23
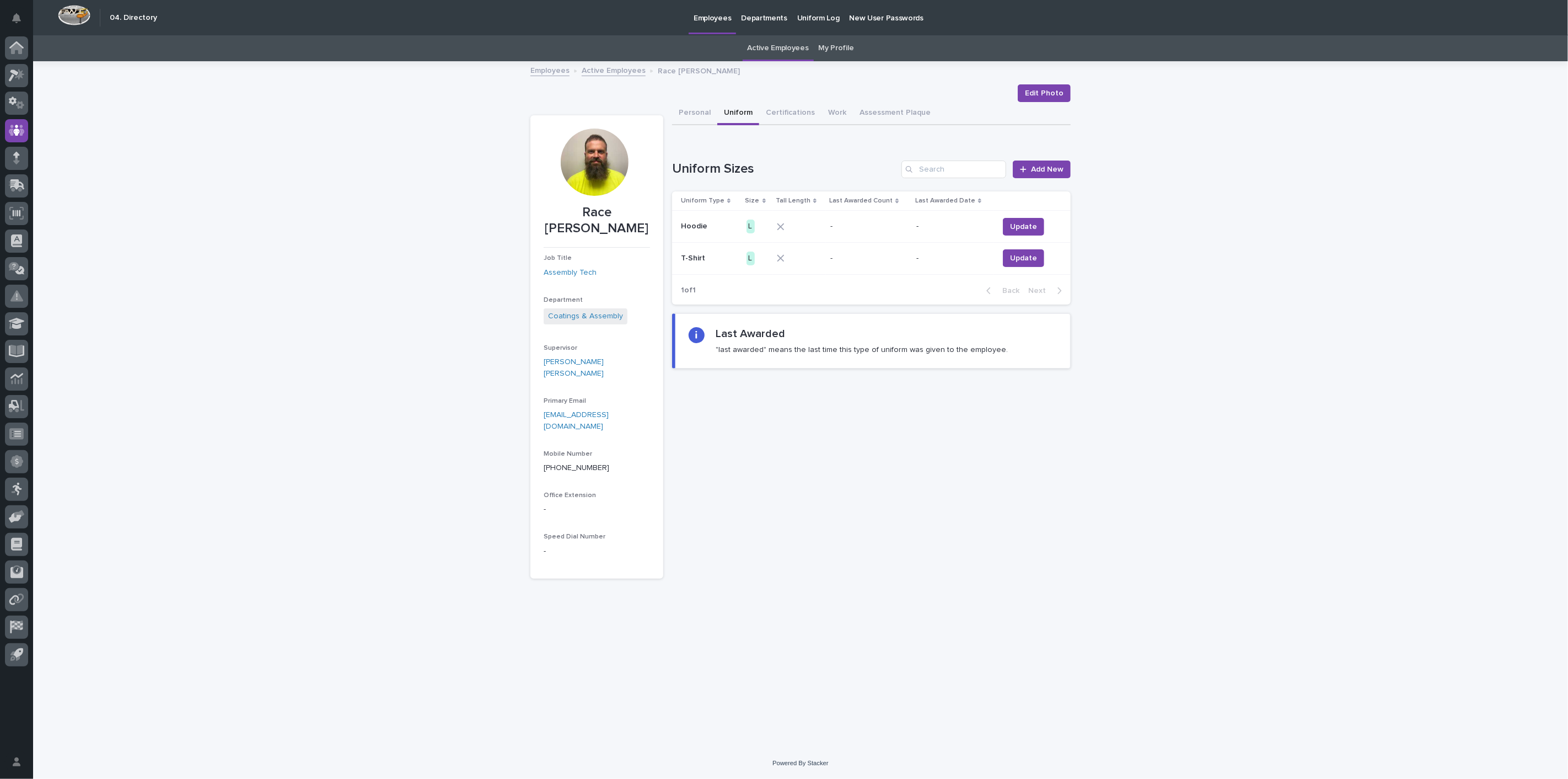
click at [592, 73] on link "Active Employees" at bounding box center [614, 69] width 64 height 12
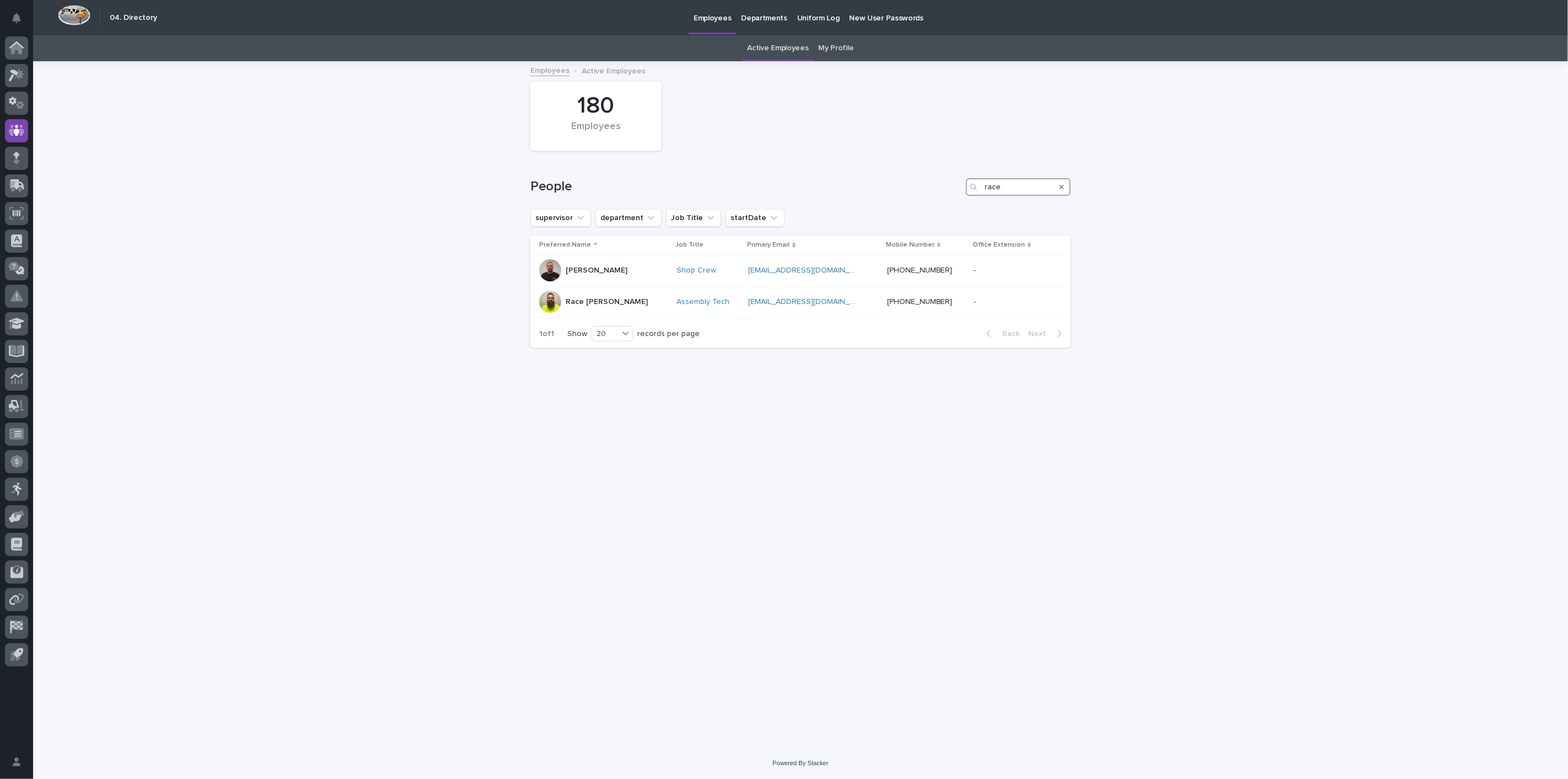
drag, startPoint x: 1031, startPoint y: 193, endPoint x: 949, endPoint y: 184, distance: 82.5
click at [953, 184] on div "People race" at bounding box center [800, 187] width 540 height 18
type input "noah"
click at [573, 275] on p "[PERSON_NAME]" at bounding box center [596, 271] width 61 height 10
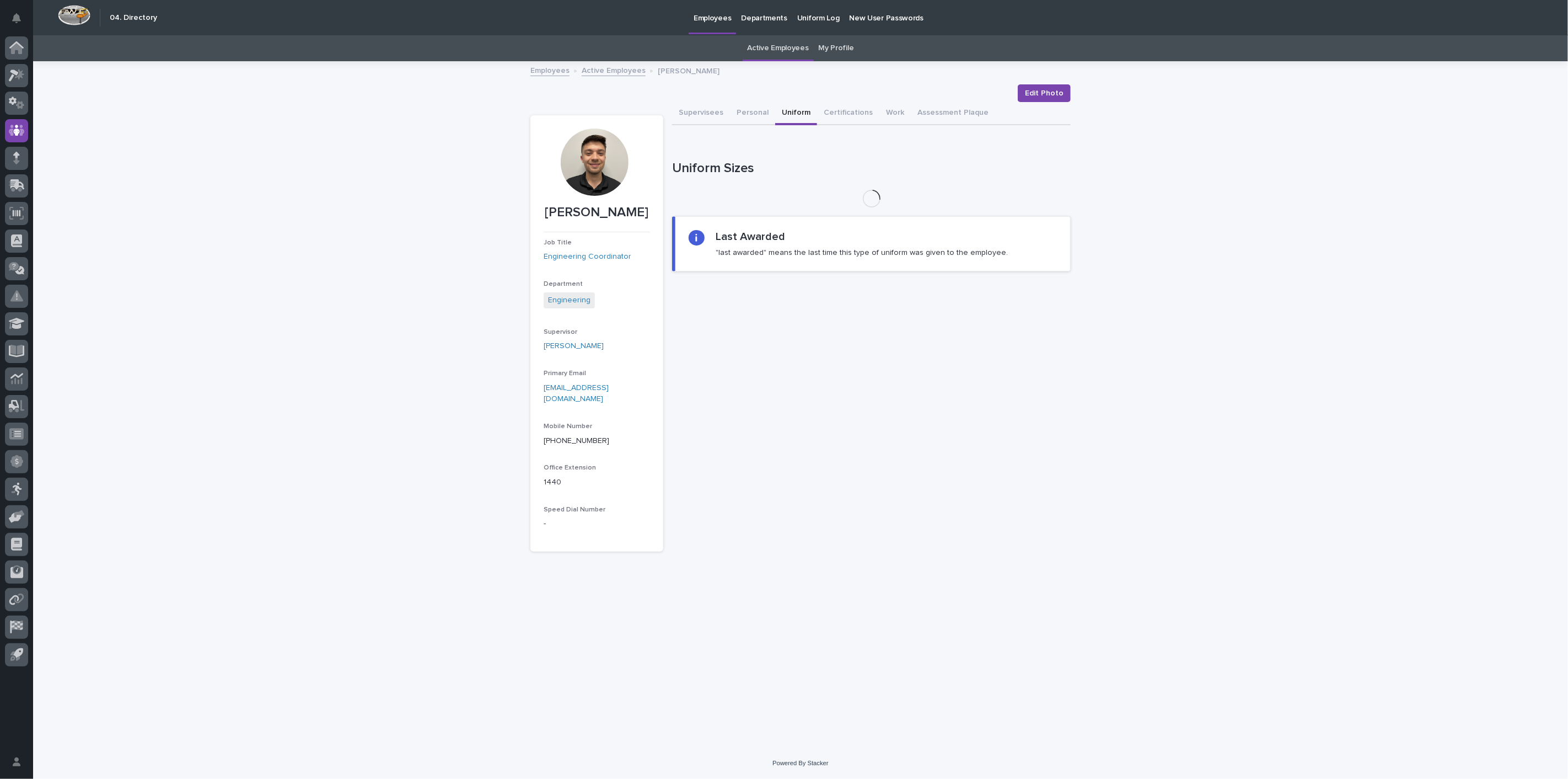
click at [780, 110] on button "Uniform" at bounding box center [796, 114] width 42 height 23
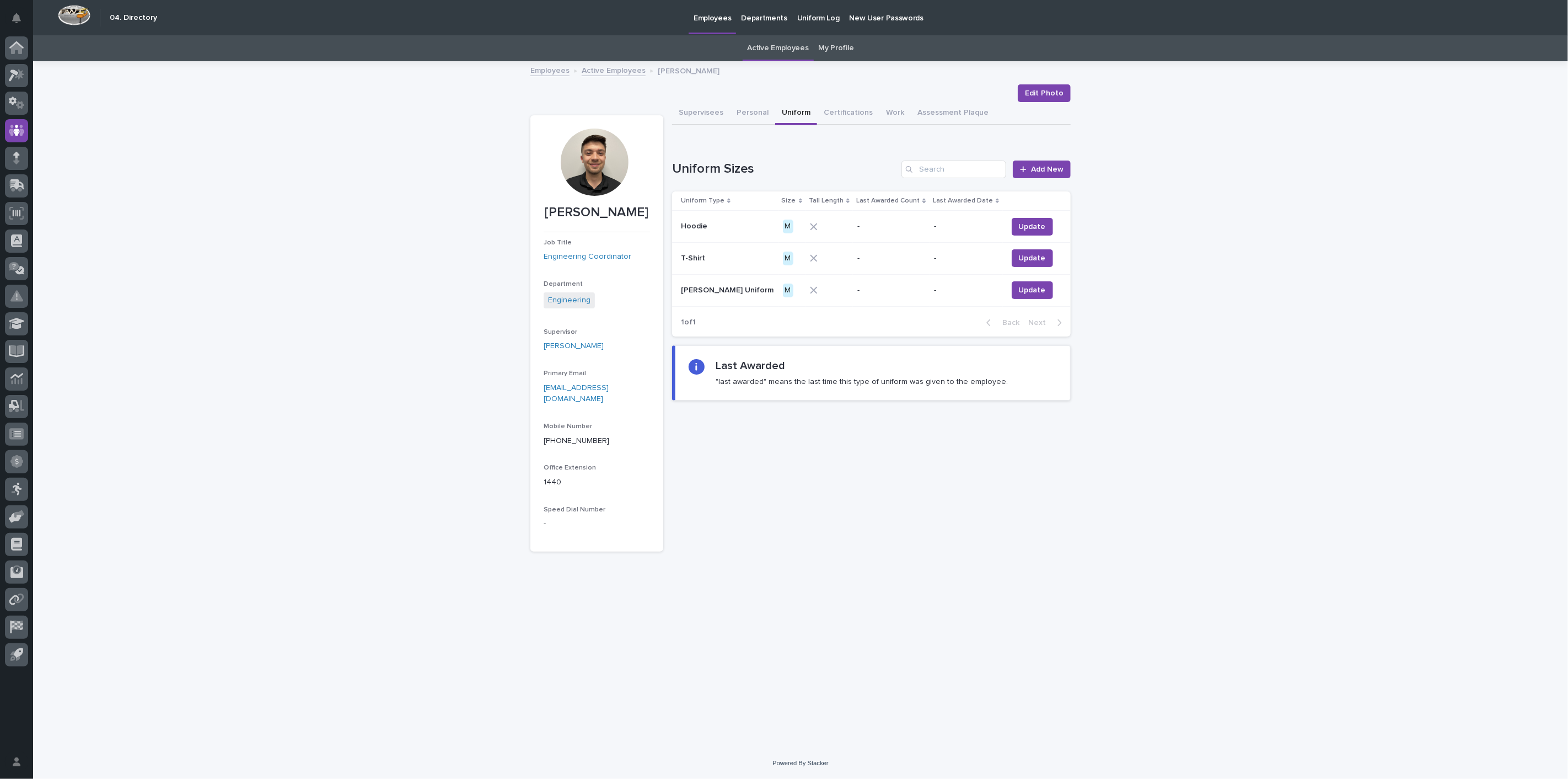
click at [591, 73] on link "Active Employees" at bounding box center [614, 69] width 64 height 12
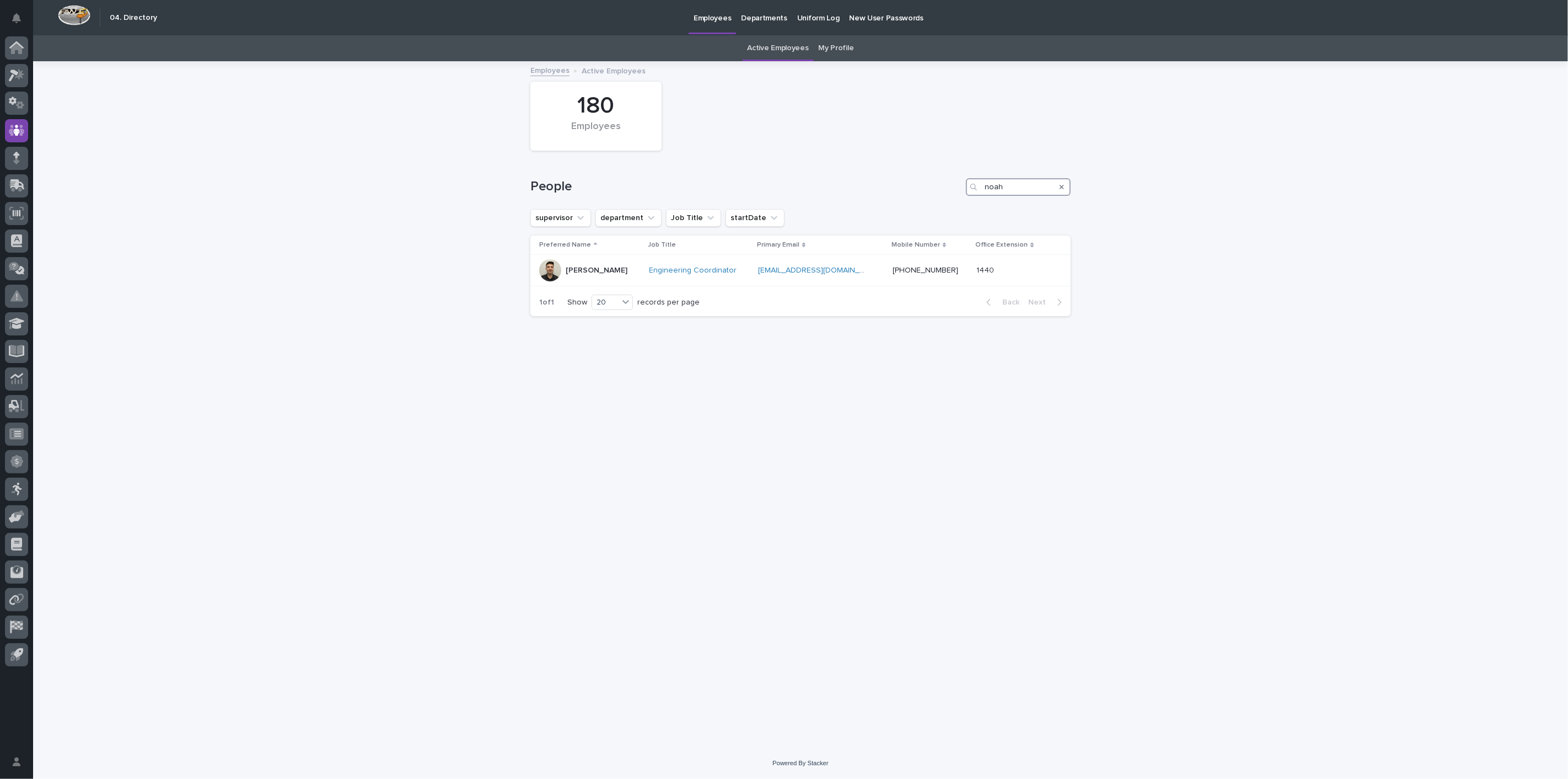
drag, startPoint x: 1007, startPoint y: 190, endPoint x: 939, endPoint y: 182, distance: 68.5
click at [940, 182] on div "People [PERSON_NAME]" at bounding box center [800, 187] width 540 height 18
type input "[PERSON_NAME]"
click at [605, 267] on p "[PERSON_NAME]" at bounding box center [596, 271] width 61 height 10
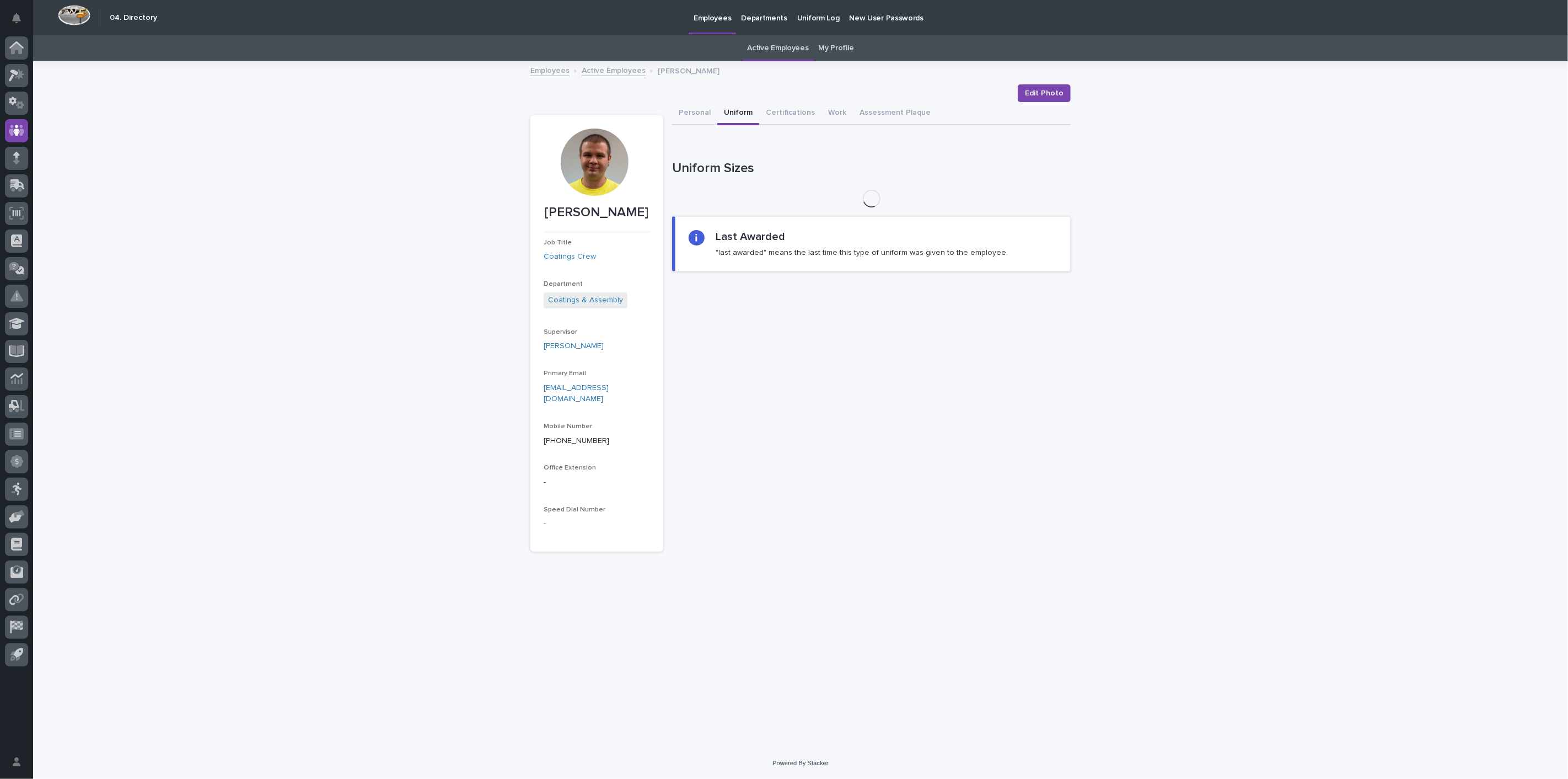
click at [749, 112] on button "Uniform" at bounding box center [738, 114] width 42 height 23
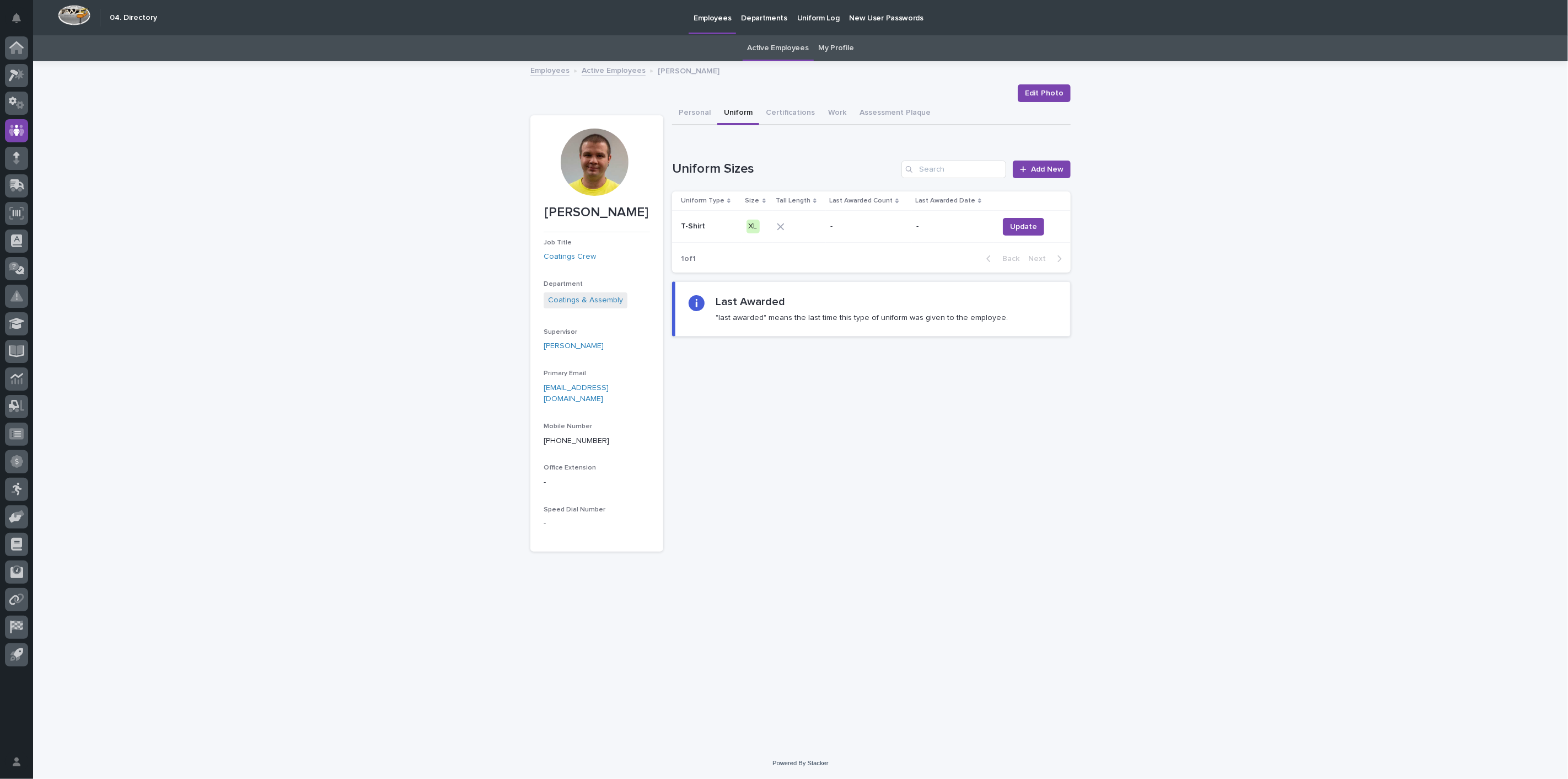
click at [566, 72] on link "Employees" at bounding box center [550, 69] width 39 height 12
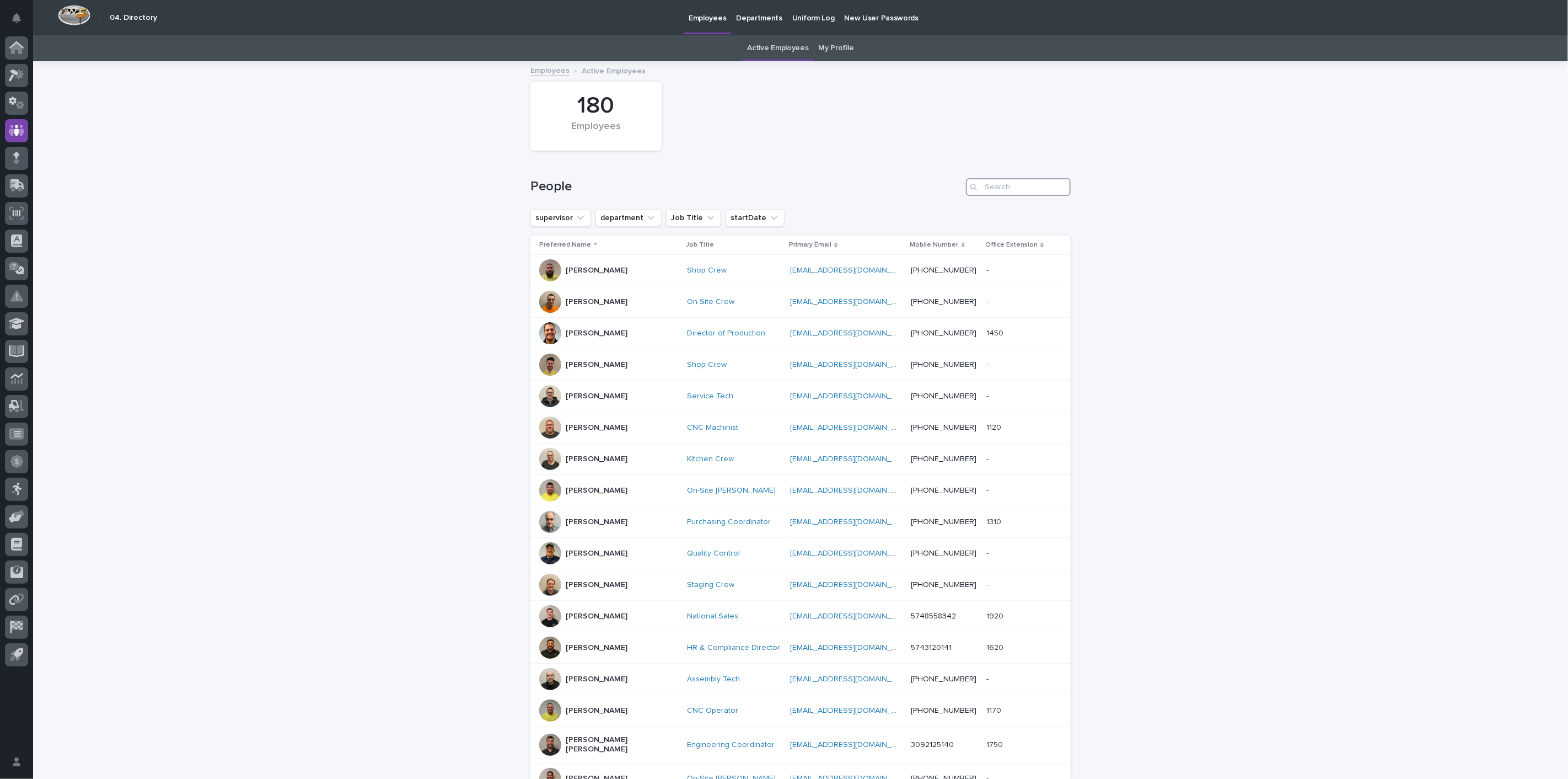
click at [1008, 185] on input "Search" at bounding box center [1019, 187] width 105 height 18
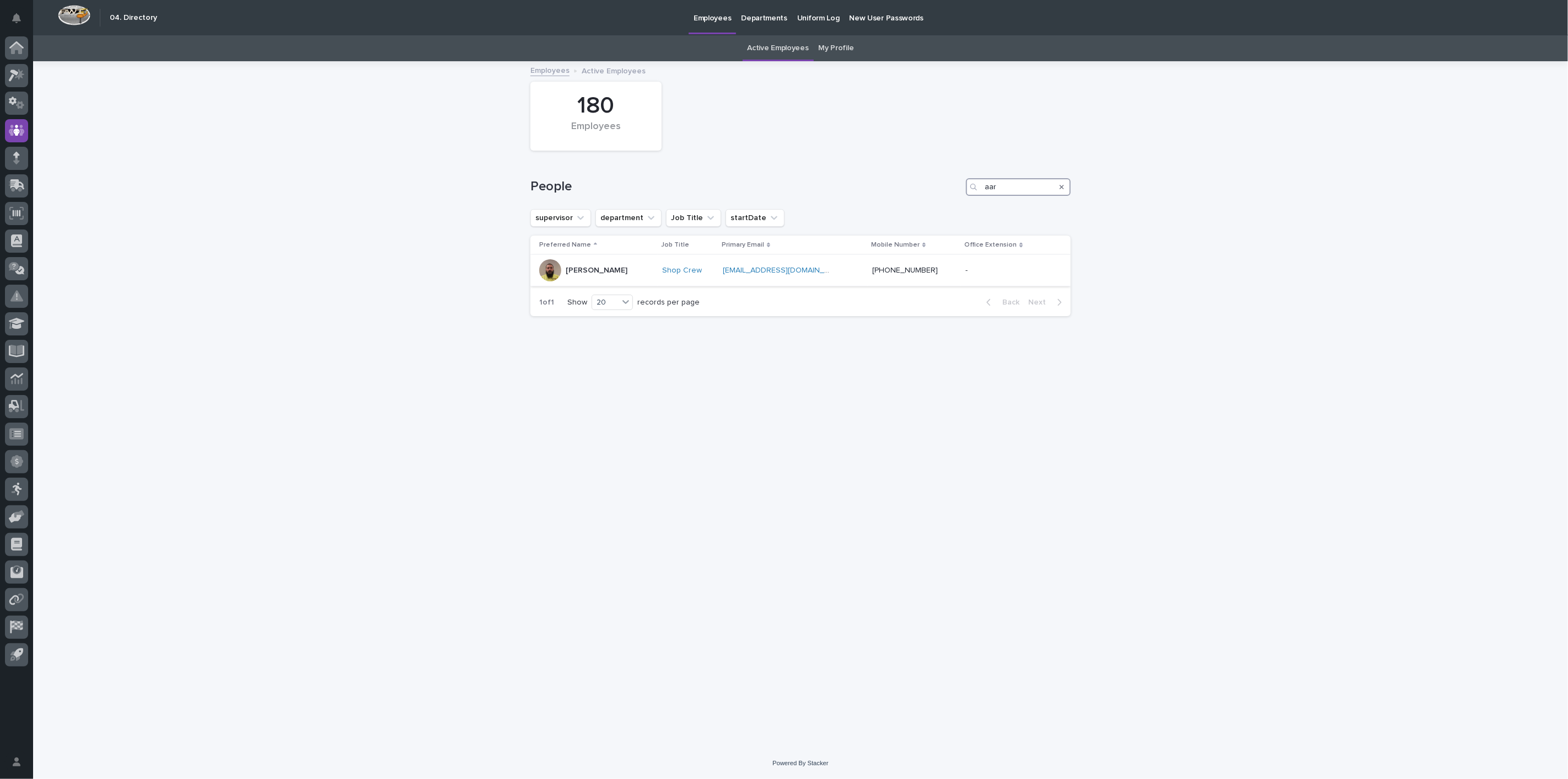
type input "aar"
click at [584, 267] on p "[PERSON_NAME]" at bounding box center [596, 271] width 61 height 10
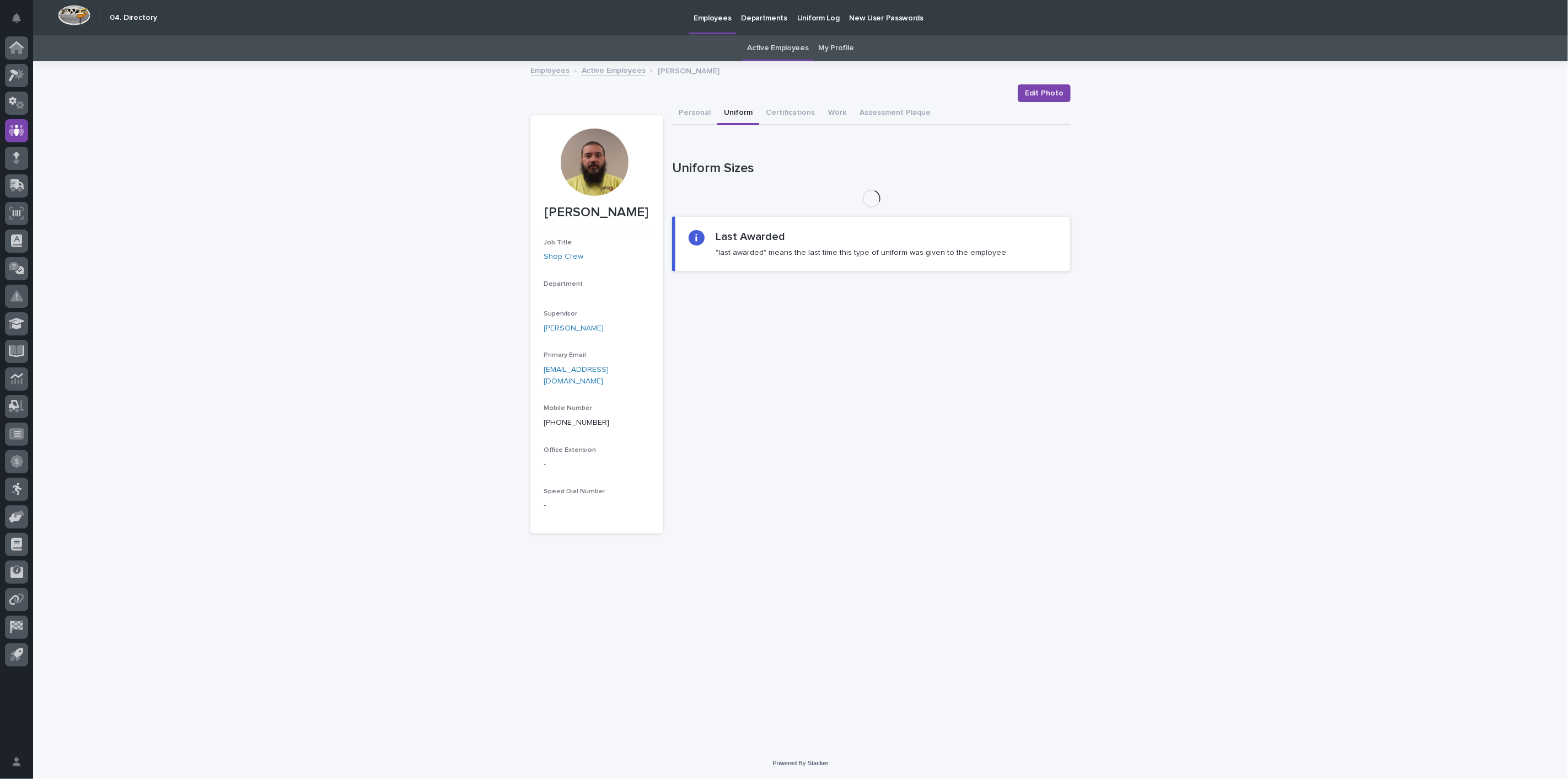
click at [741, 110] on button "Uniform" at bounding box center [738, 114] width 42 height 23
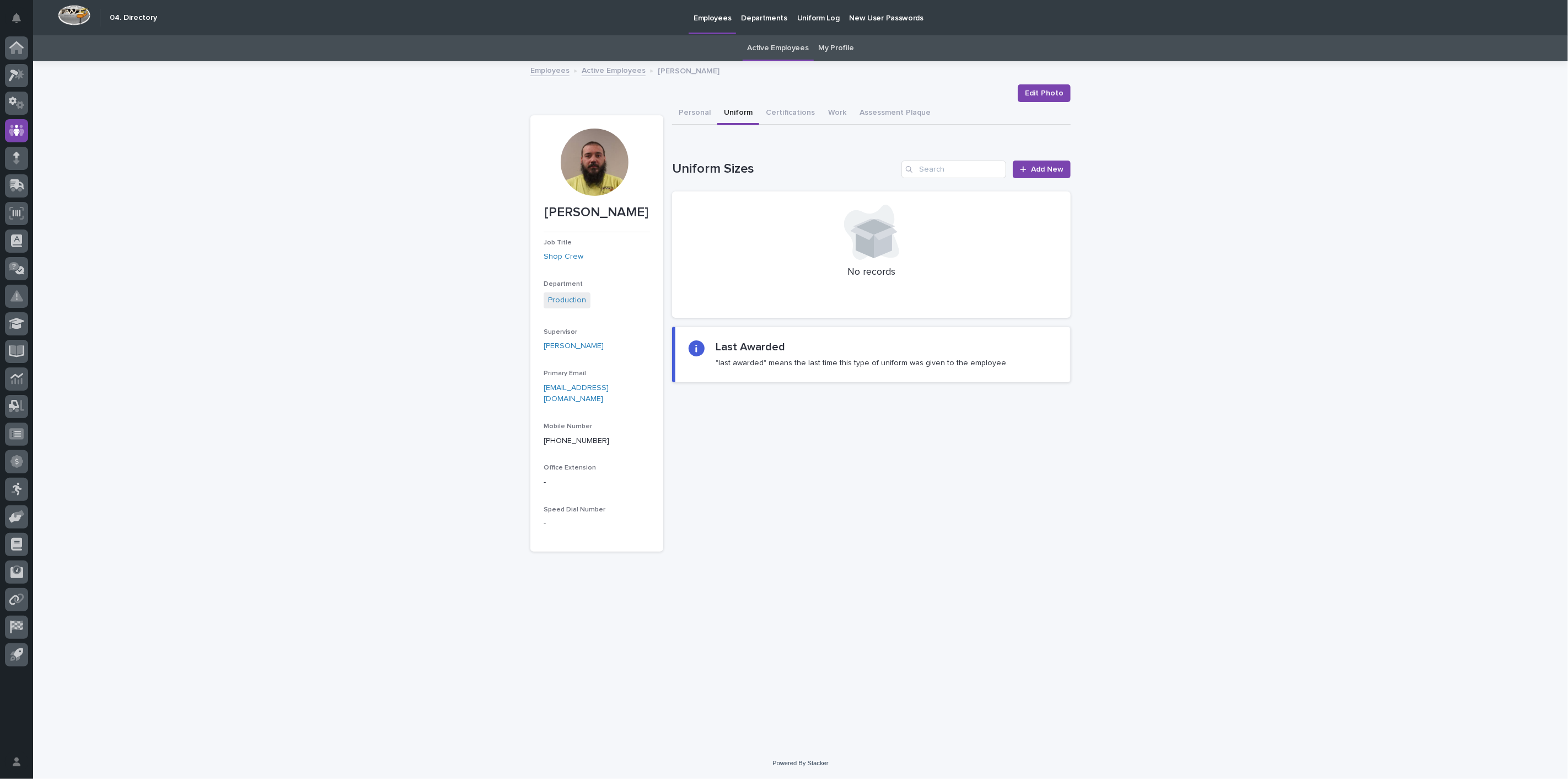
click at [376, 186] on div "Loading... Saving… Loading... Saving… [PERSON_NAME] Edit Photo Edit Photo [PERS…" at bounding box center [800, 405] width 1535 height 686
click at [27, 74] on div at bounding box center [17, 76] width 23 height 23
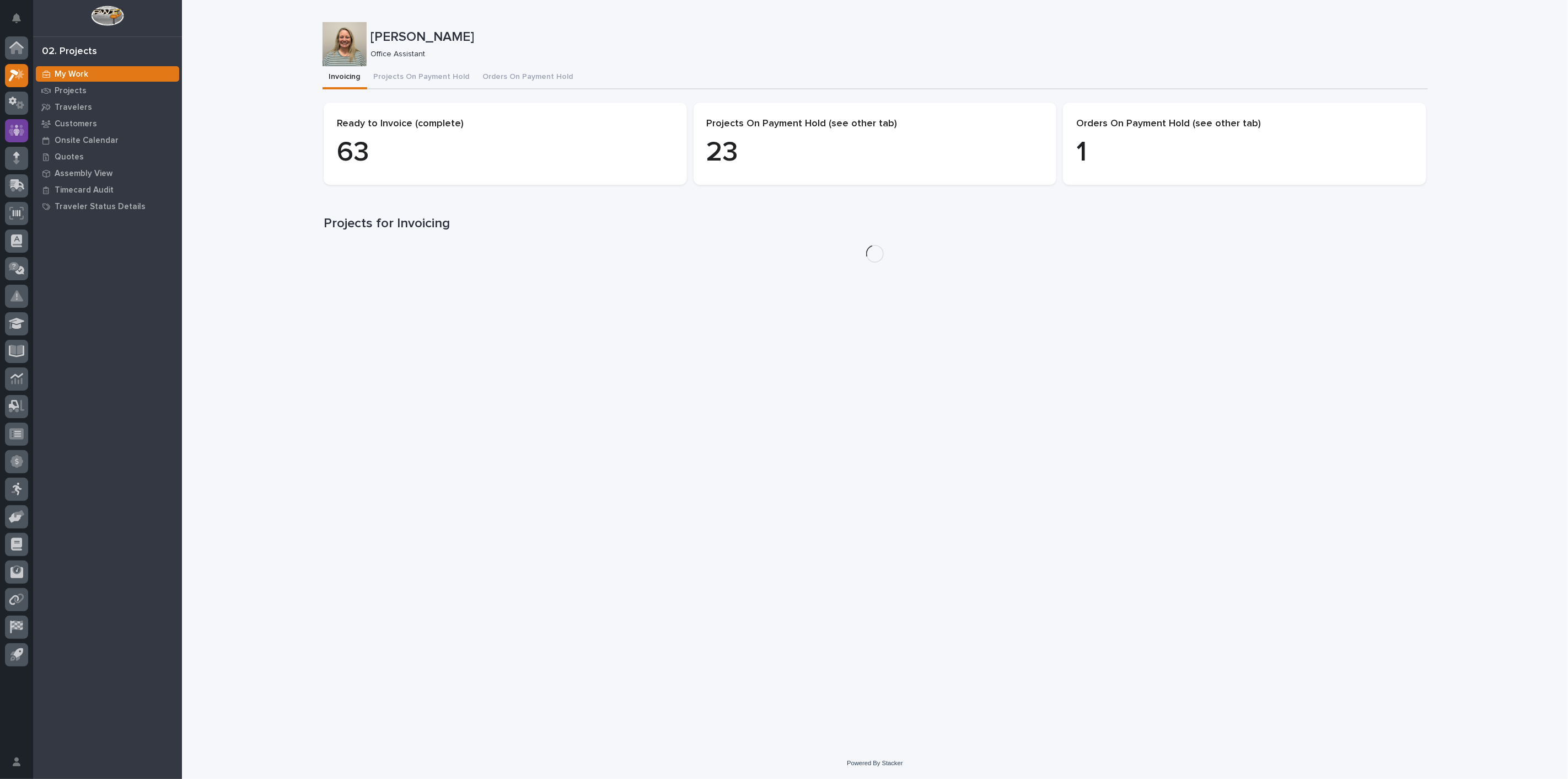
click at [9, 128] on icon at bounding box center [17, 130] width 16 height 12
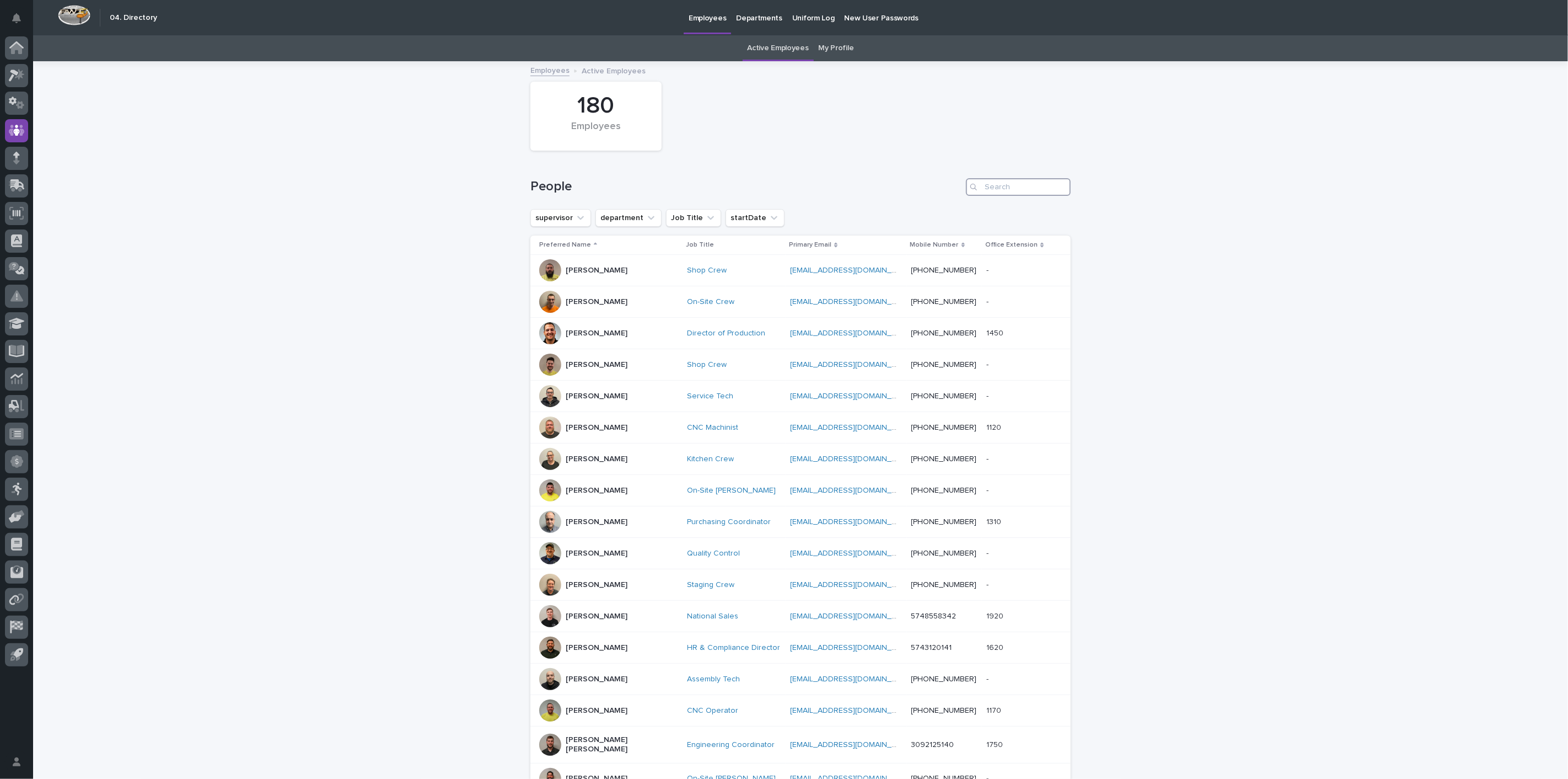
click at [991, 185] on input "Search" at bounding box center [1019, 187] width 105 height 18
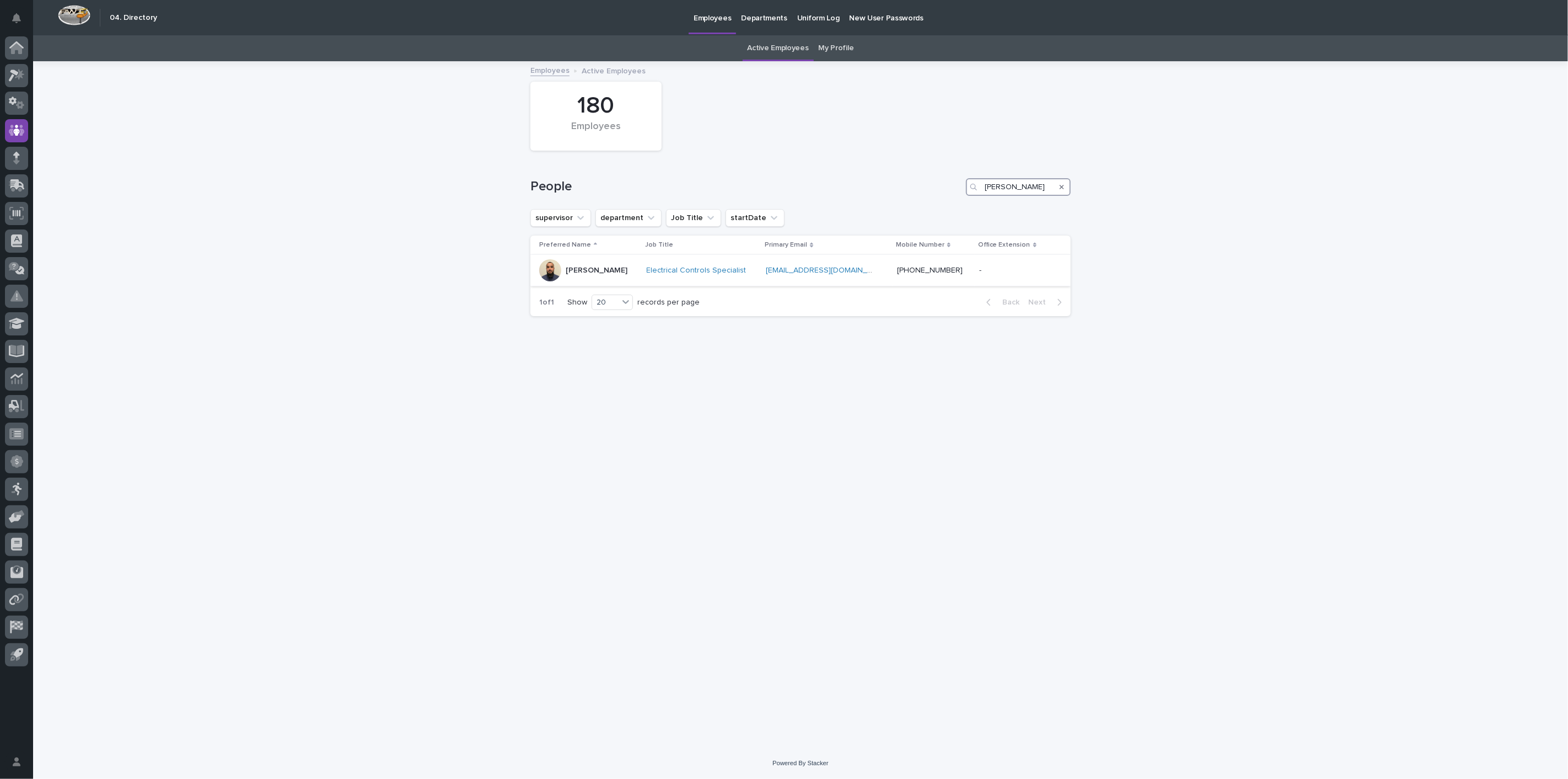
type input "[PERSON_NAME]"
click at [601, 269] on p "[PERSON_NAME]" at bounding box center [596, 271] width 61 height 10
